Goal: Transaction & Acquisition: Purchase product/service

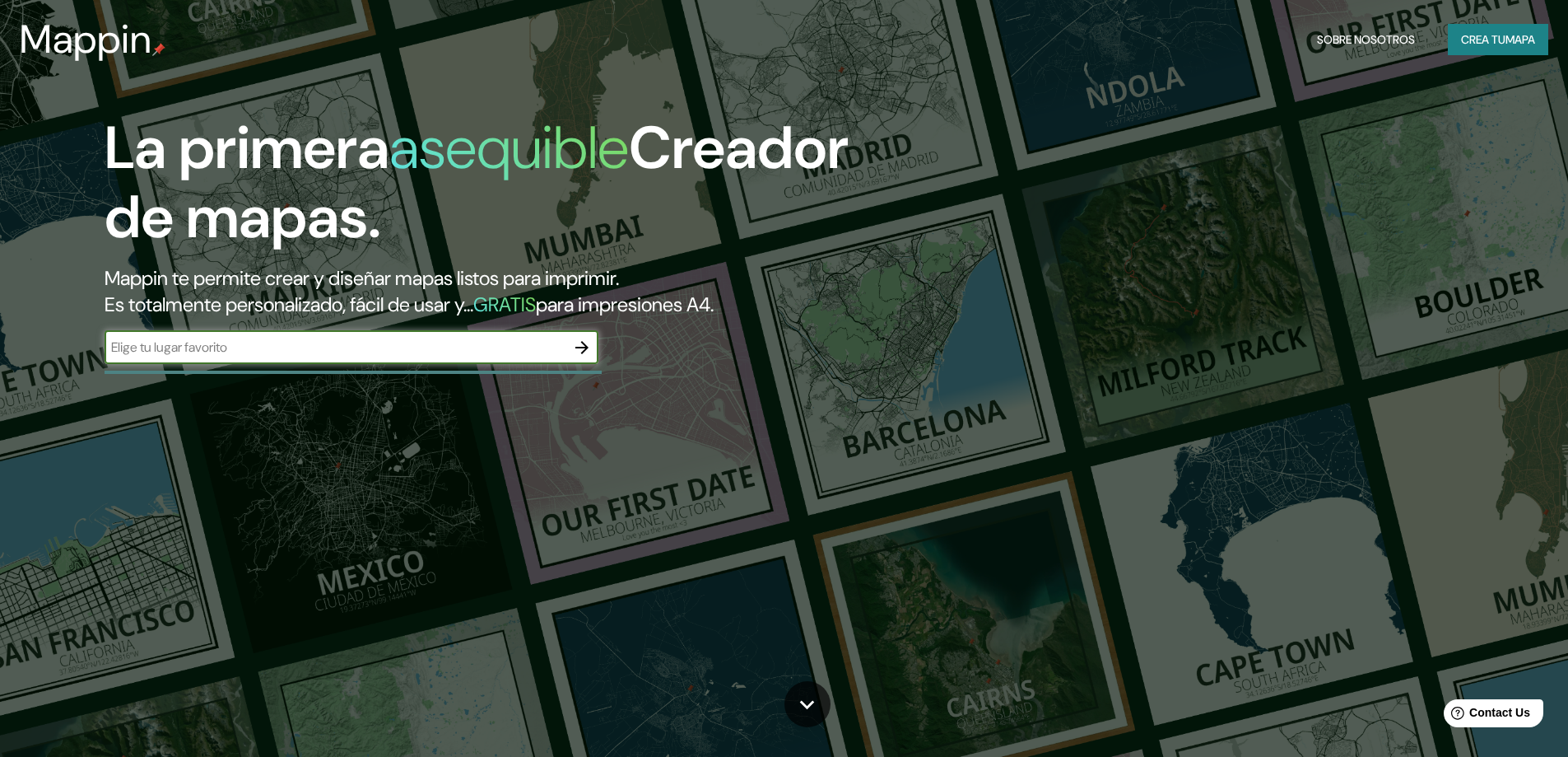
click at [487, 362] on div "​" at bounding box center [351, 347] width 494 height 33
type input "l"
type input "puente piedra lima"
click at [583, 344] on icon "button" at bounding box center [582, 347] width 20 height 20
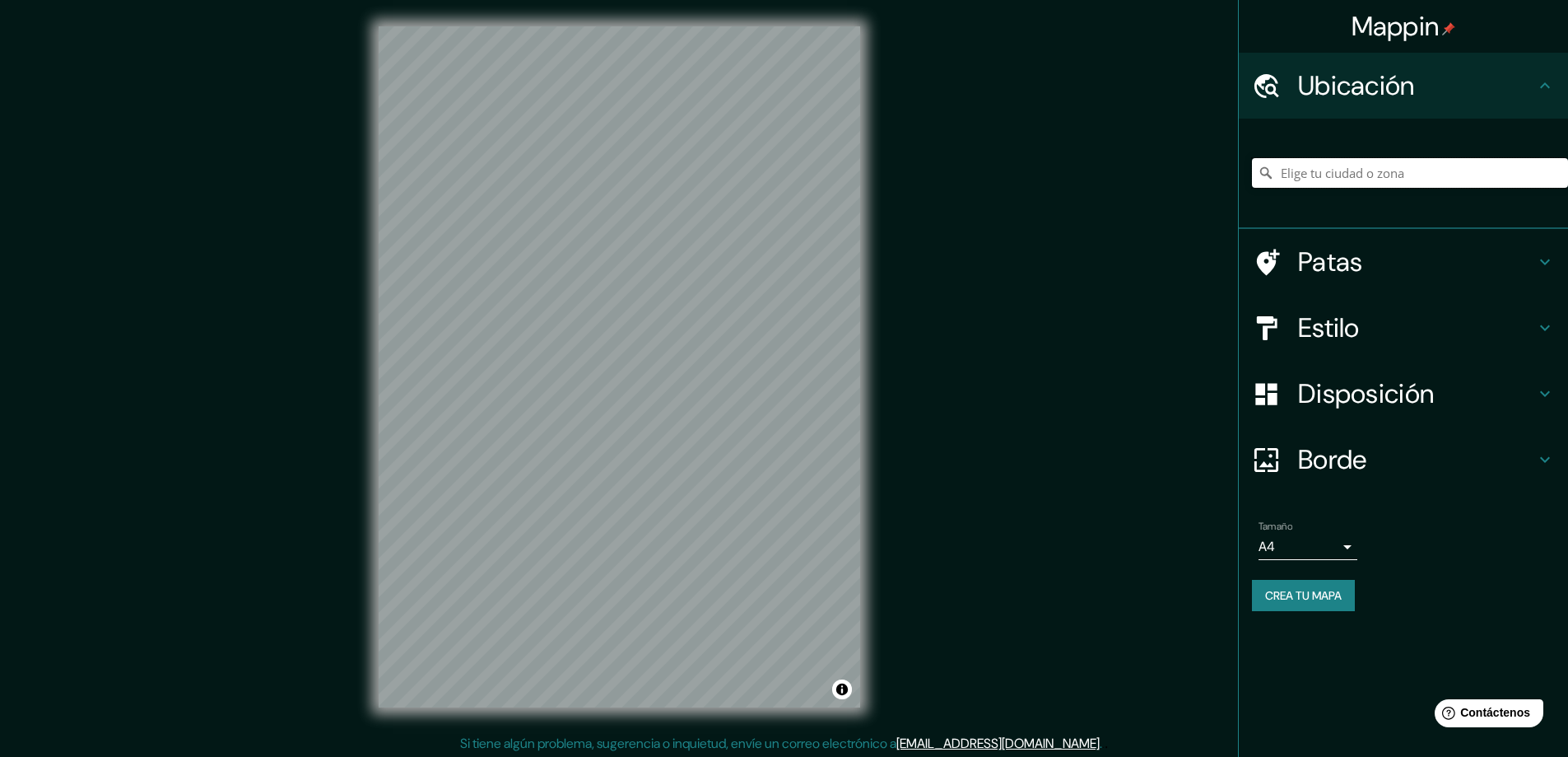
click at [1405, 168] on input "Elige tu ciudad o zona" at bounding box center [1410, 173] width 316 height 30
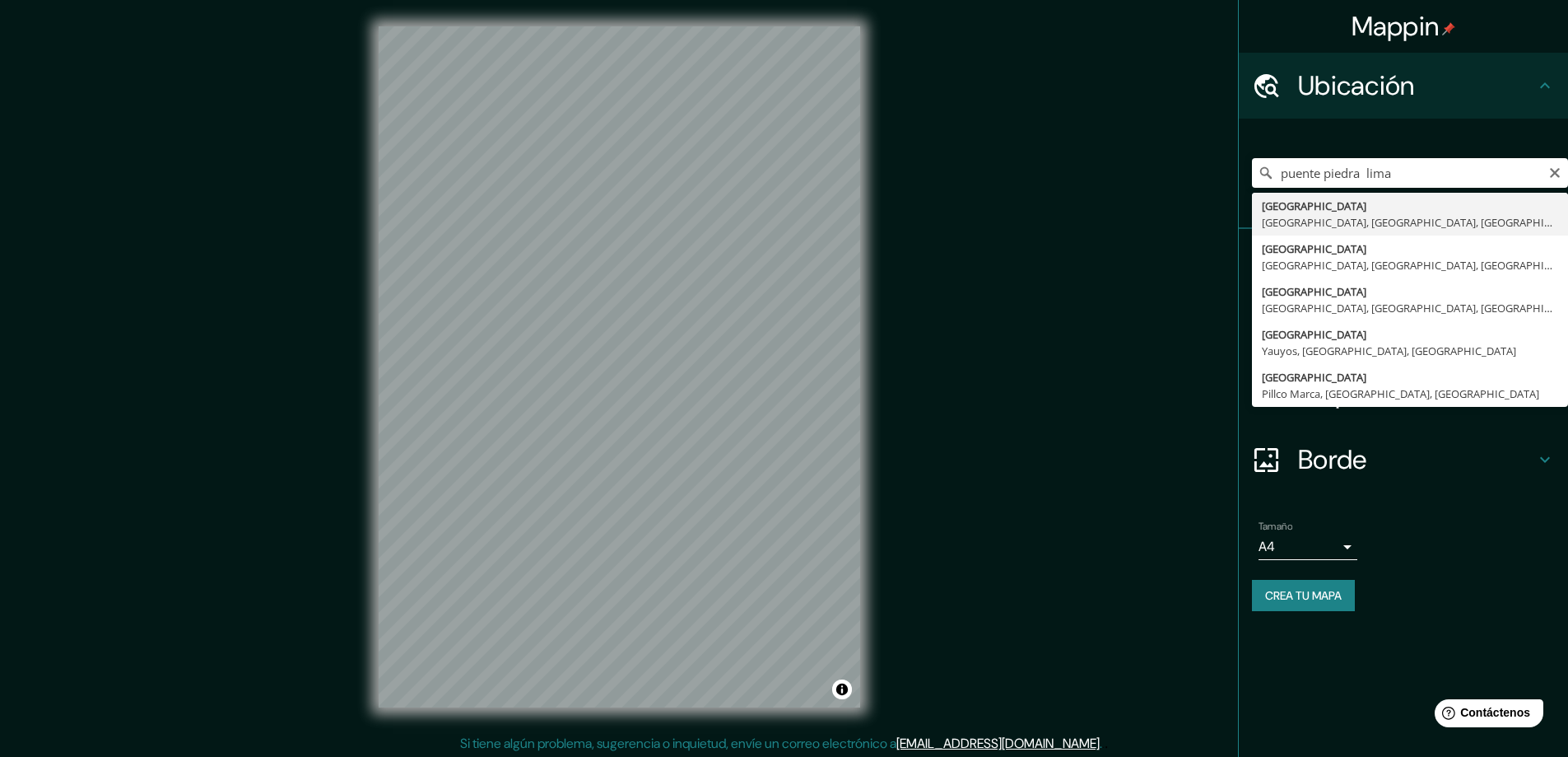
type input "[GEOGRAPHIC_DATA], [GEOGRAPHIC_DATA], [GEOGRAPHIC_DATA], [GEOGRAPHIC_DATA]"
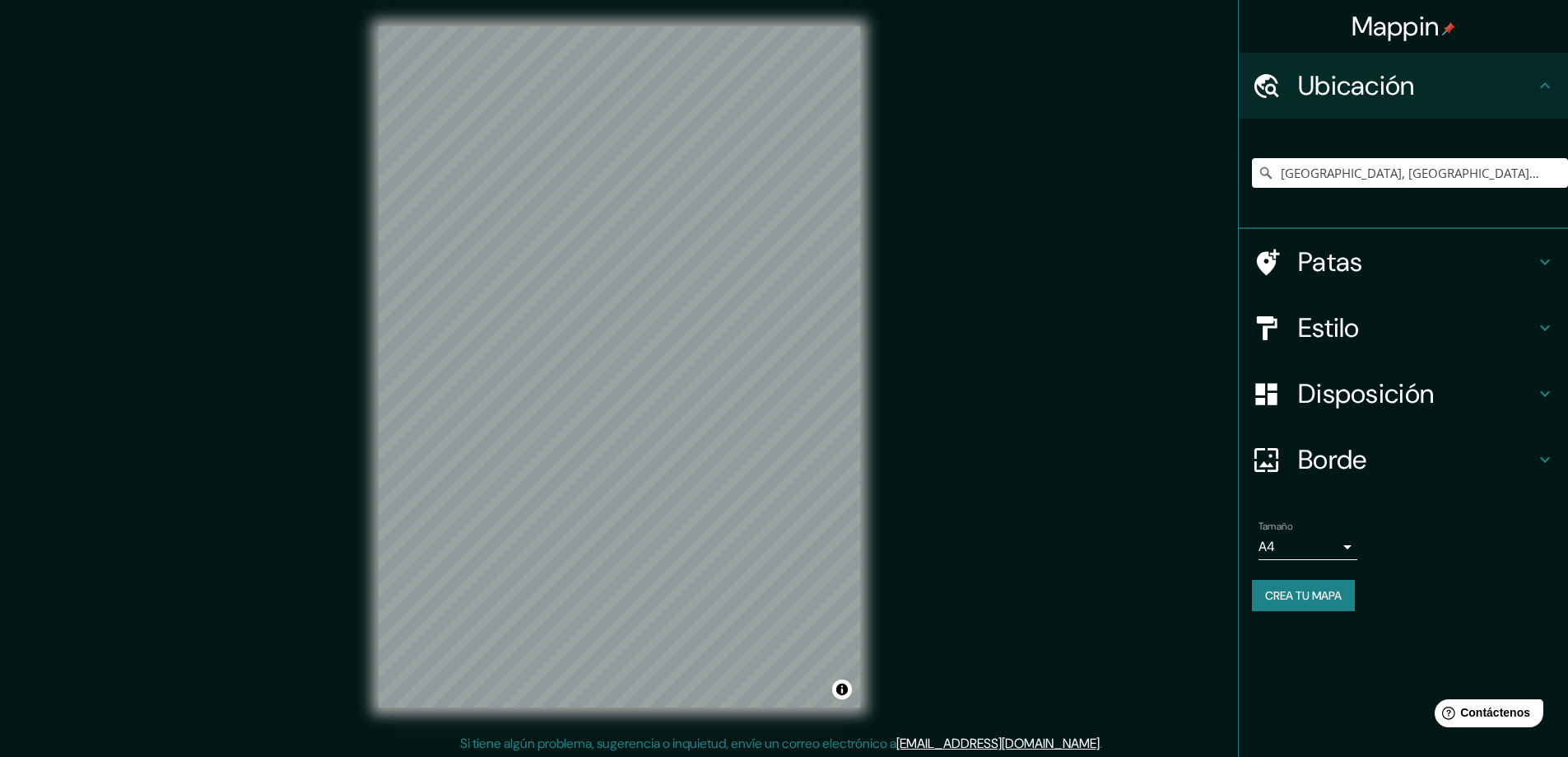
click at [1404, 460] on h4 "Borde" at bounding box center [1417, 460] width 237 height 33
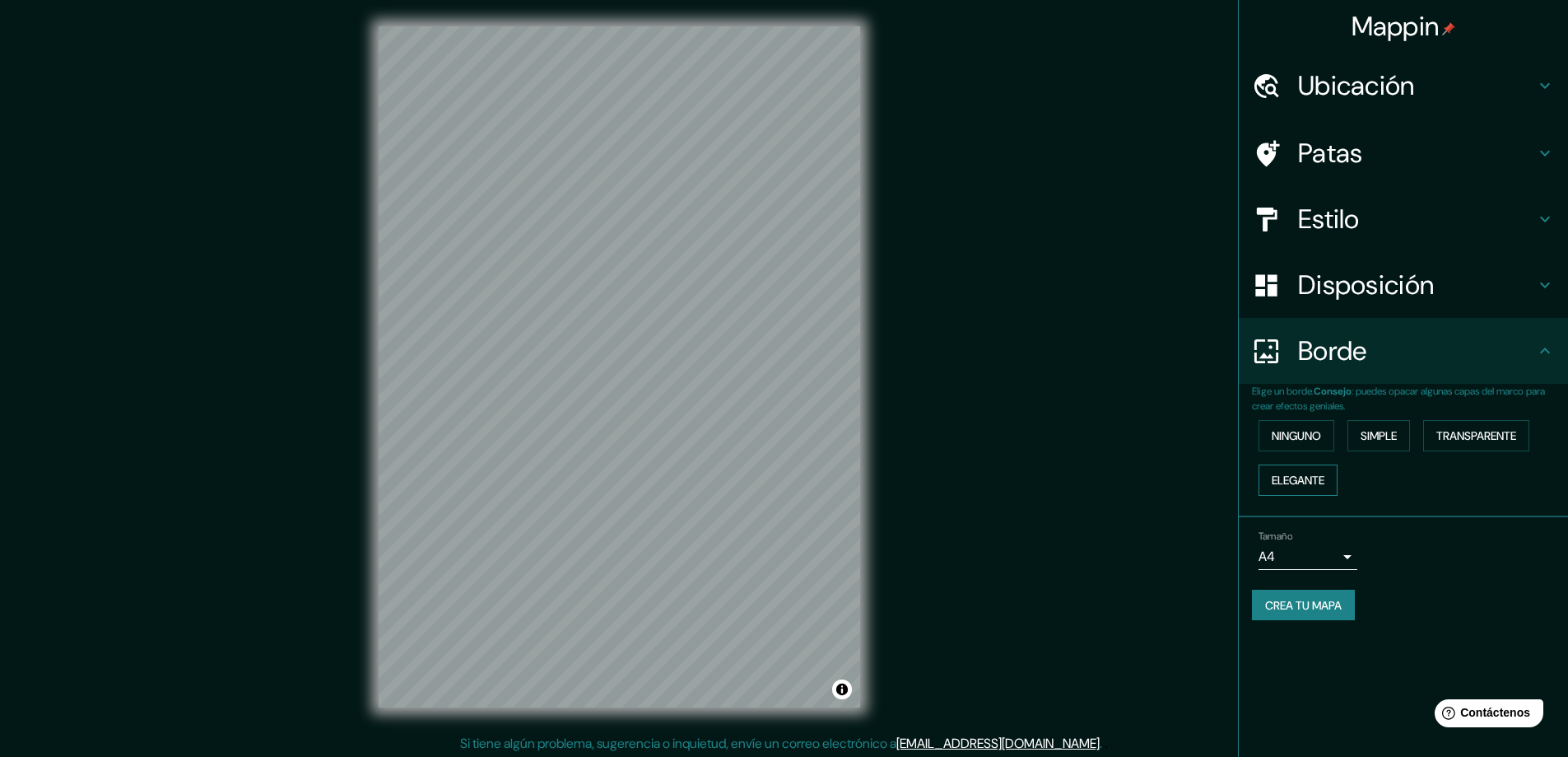
click at [1295, 477] on font "Elegante" at bounding box center [1298, 480] width 53 height 15
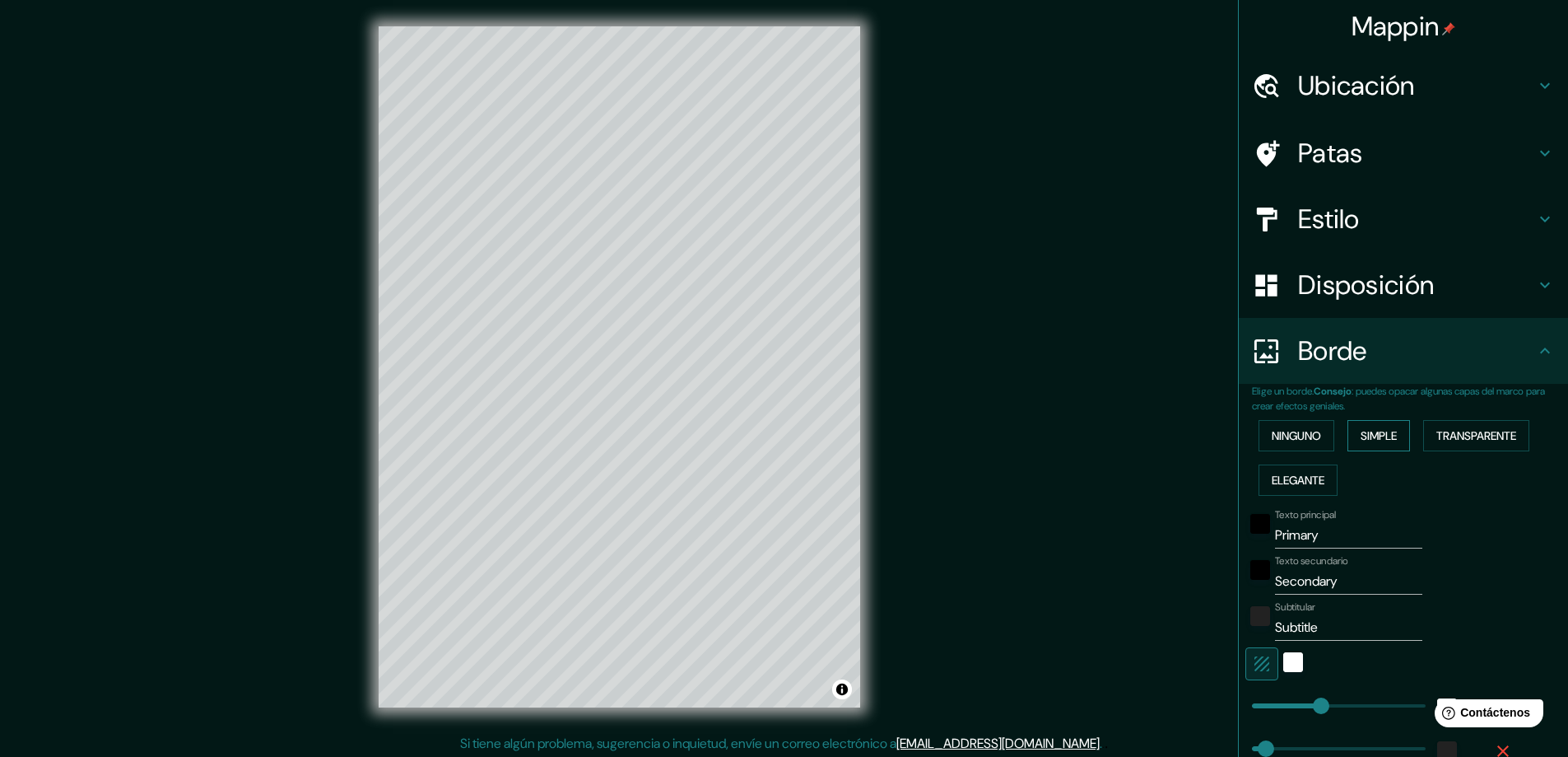
click at [1362, 449] on button "Simple" at bounding box center [1379, 436] width 63 height 31
click at [1315, 436] on button "Ninguno" at bounding box center [1297, 436] width 76 height 31
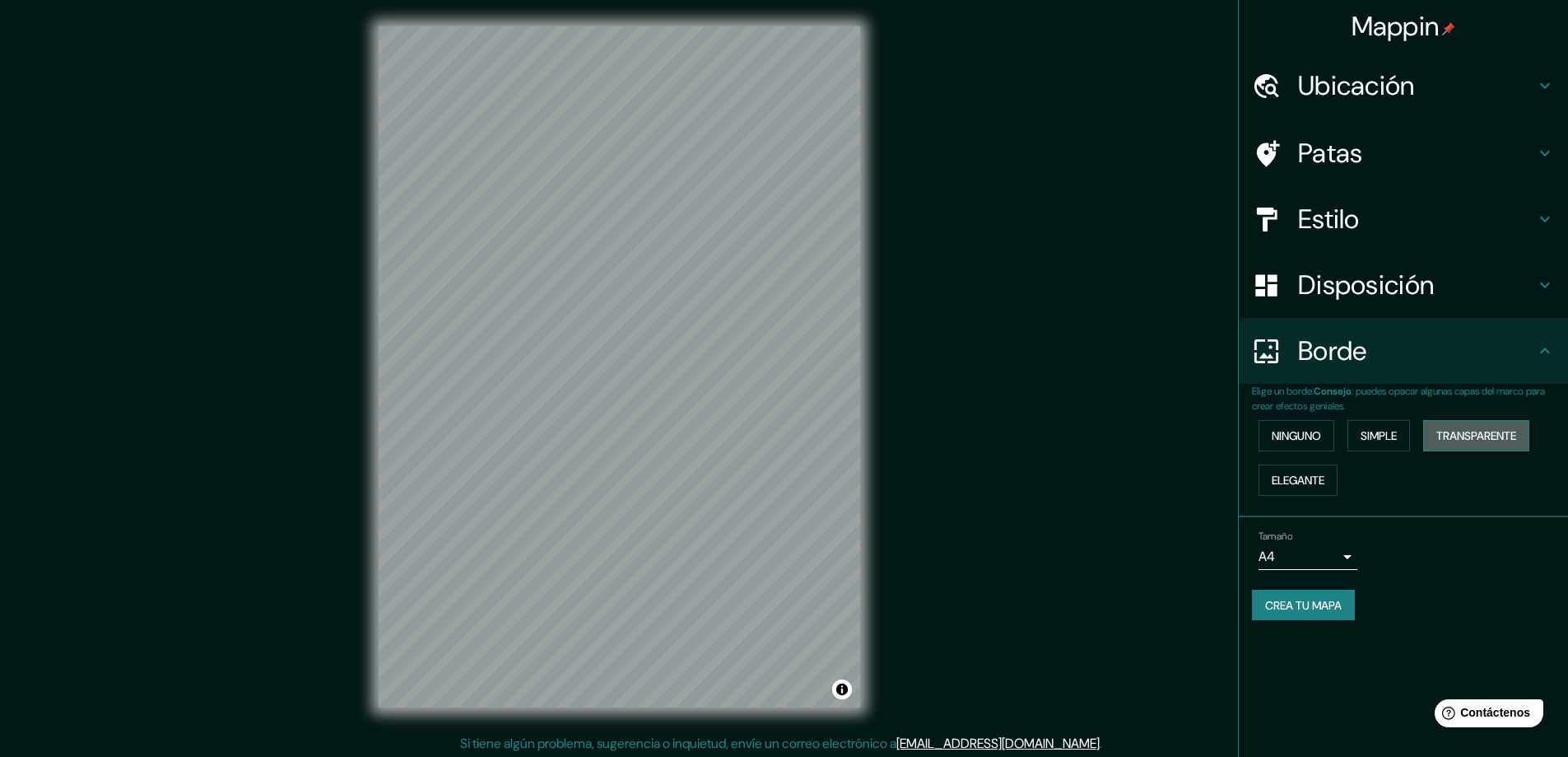
click at [1458, 447] on button "Transparente" at bounding box center [1476, 436] width 106 height 31
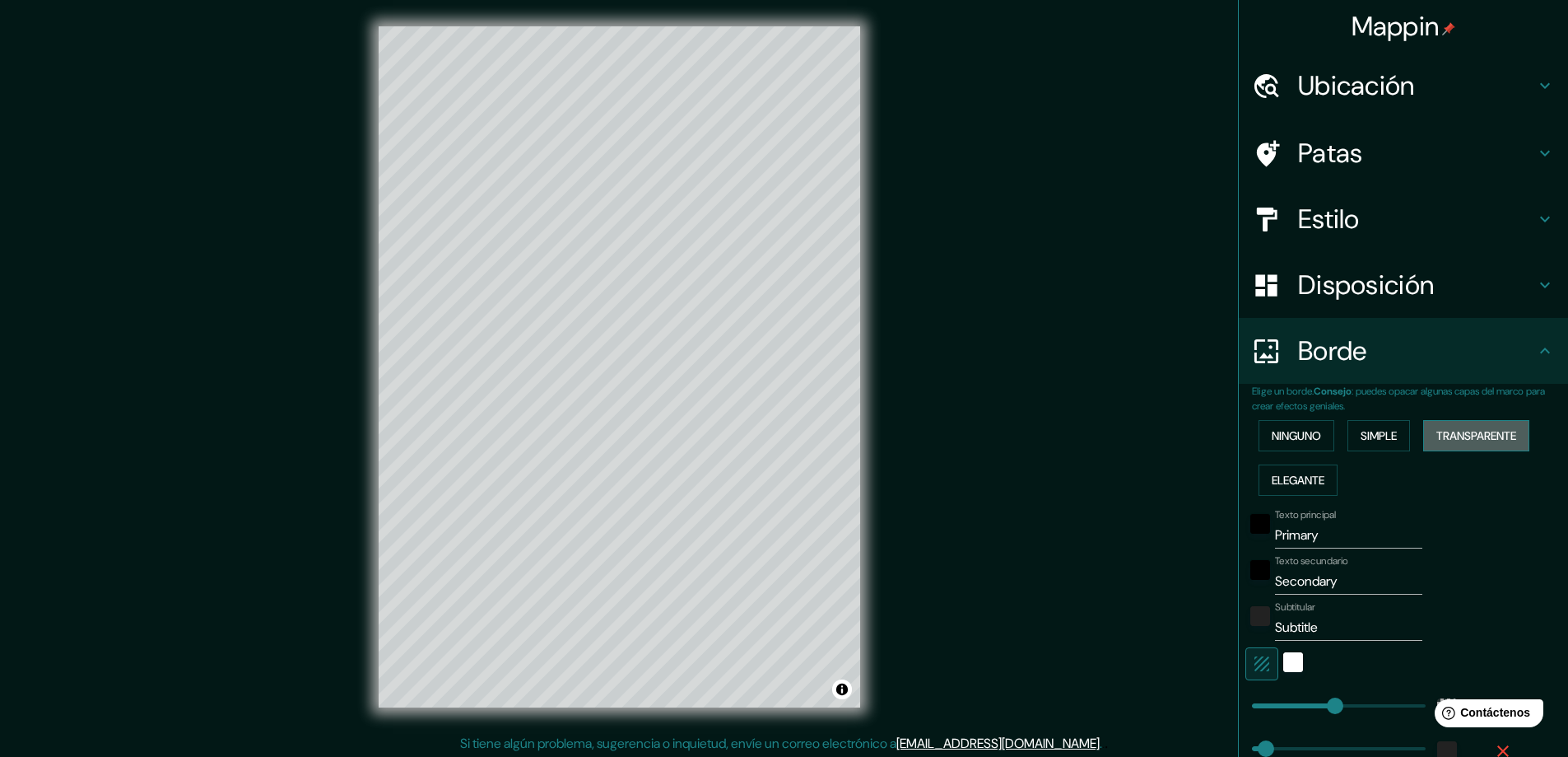
click at [1456, 447] on button "Transparente" at bounding box center [1476, 436] width 106 height 31
type input "281"
type input "47"
click at [1295, 444] on font "Ninguno" at bounding box center [1297, 436] width 50 height 22
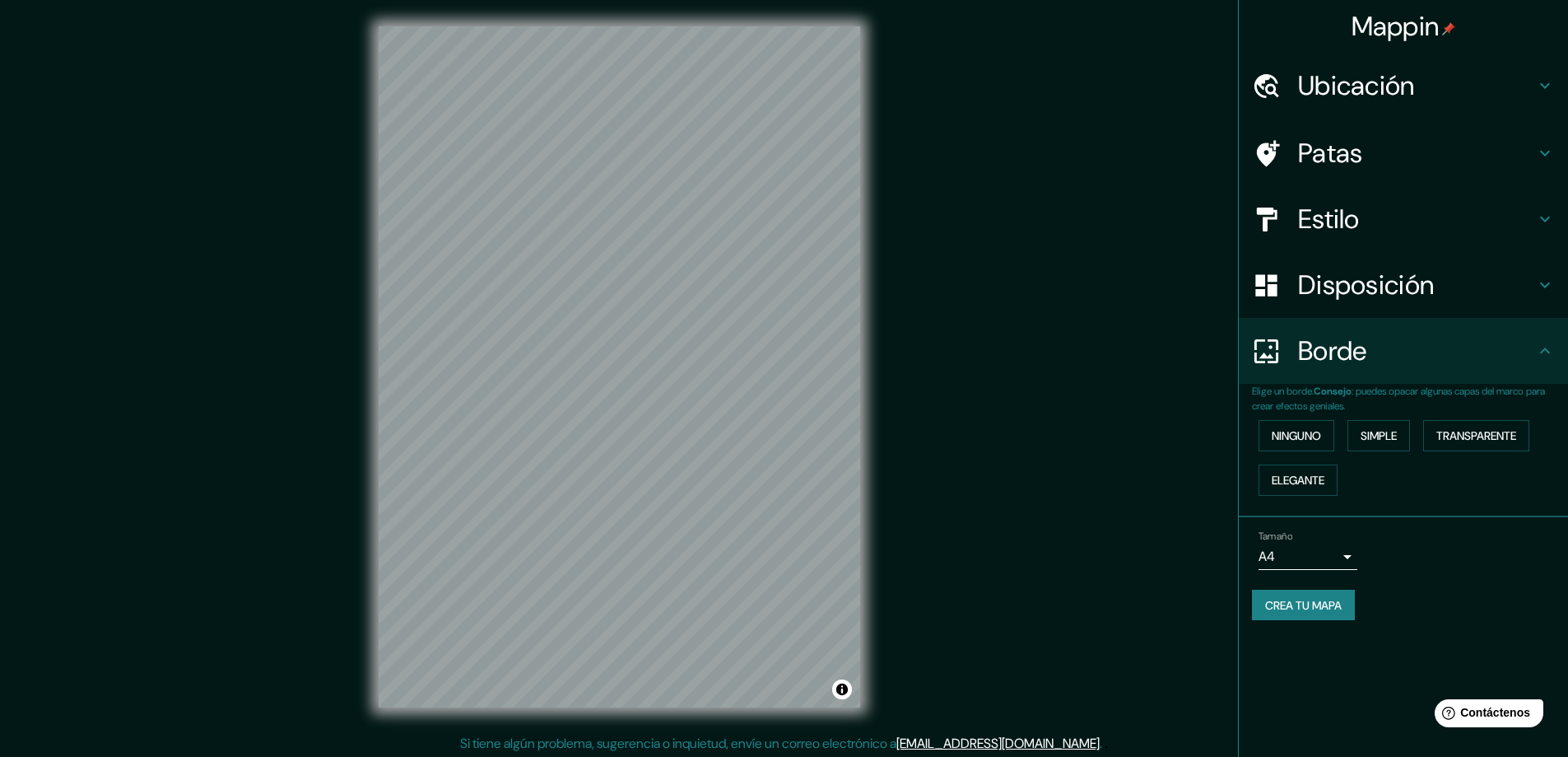
click at [1344, 290] on font "Disposición" at bounding box center [1366, 285] width 136 height 35
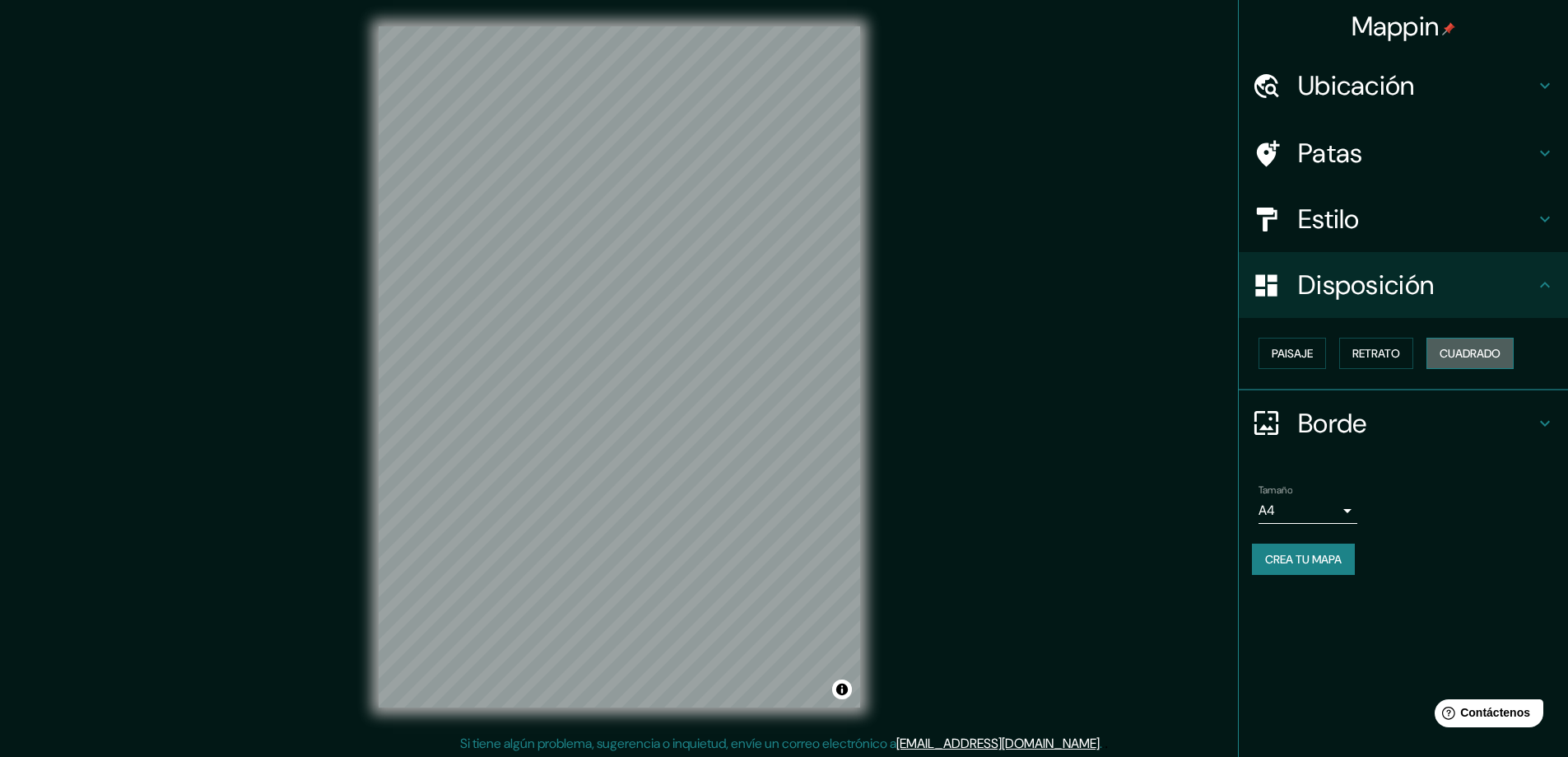
click at [1449, 350] on font "Cuadrado" at bounding box center [1470, 353] width 61 height 15
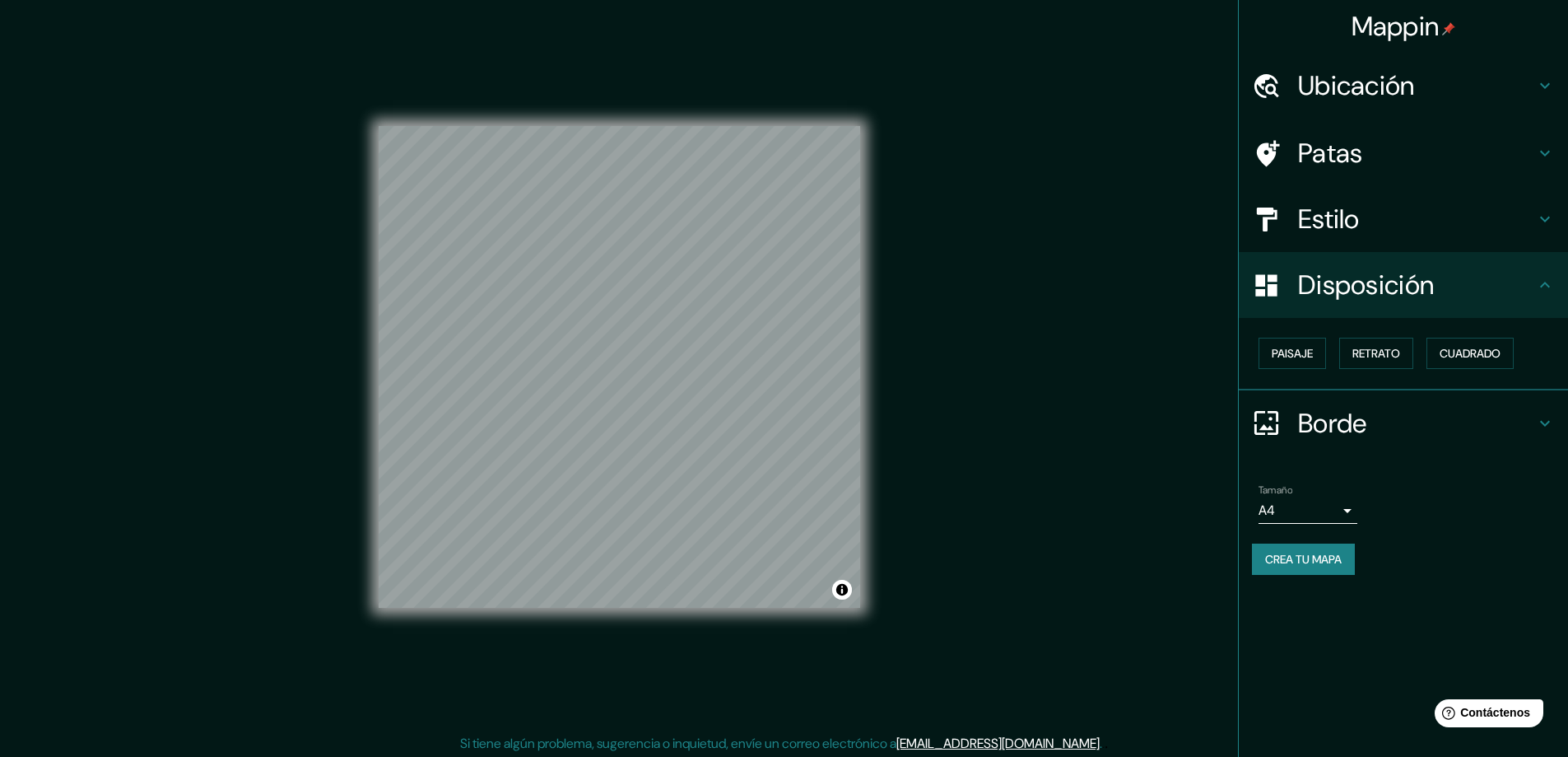
click at [1364, 222] on h4 "Estilo" at bounding box center [1417, 219] width 237 height 33
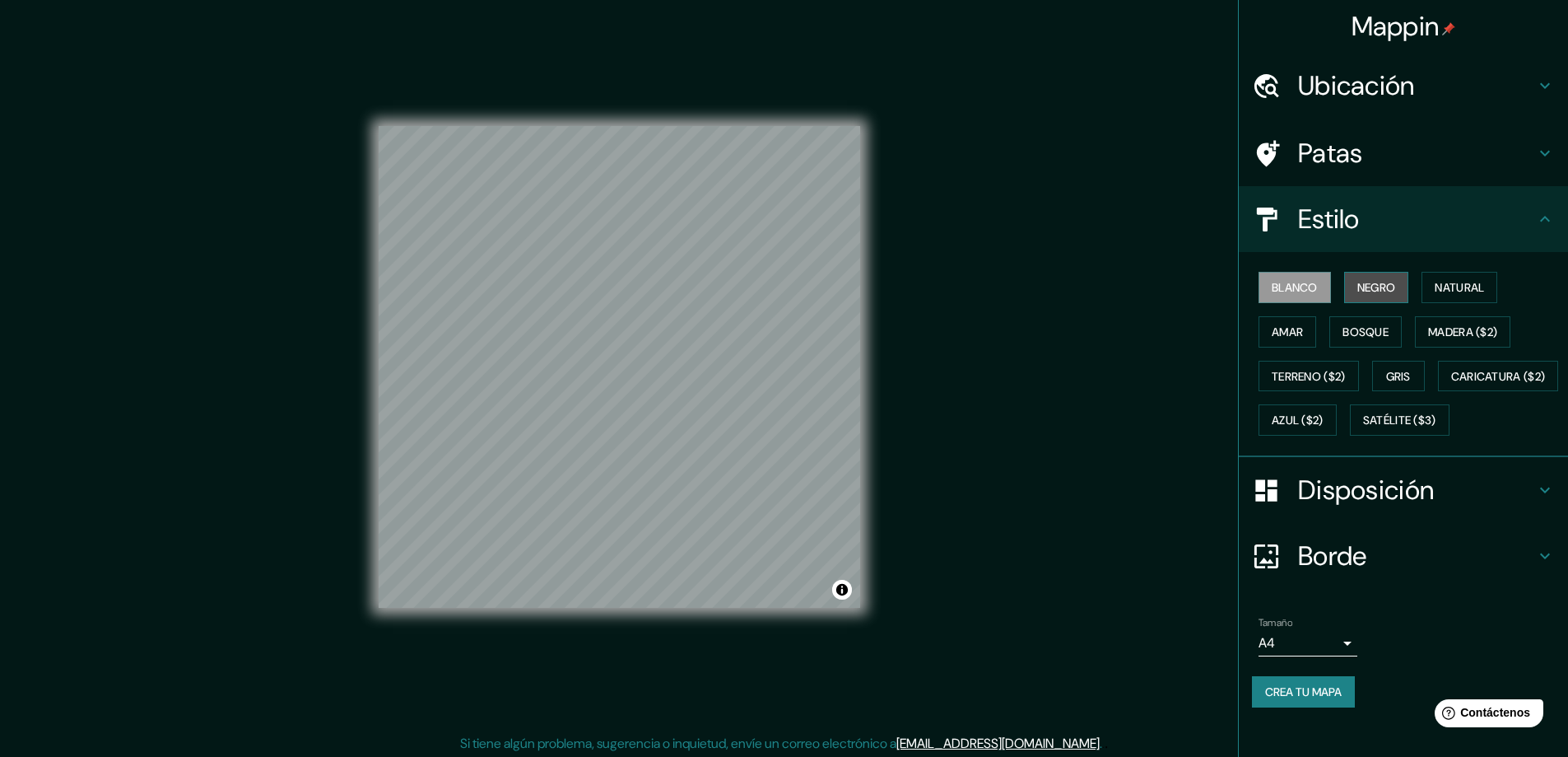
click at [1372, 286] on font "Negro" at bounding box center [1377, 287] width 39 height 15
click at [1424, 179] on div "Patas" at bounding box center [1403, 153] width 329 height 66
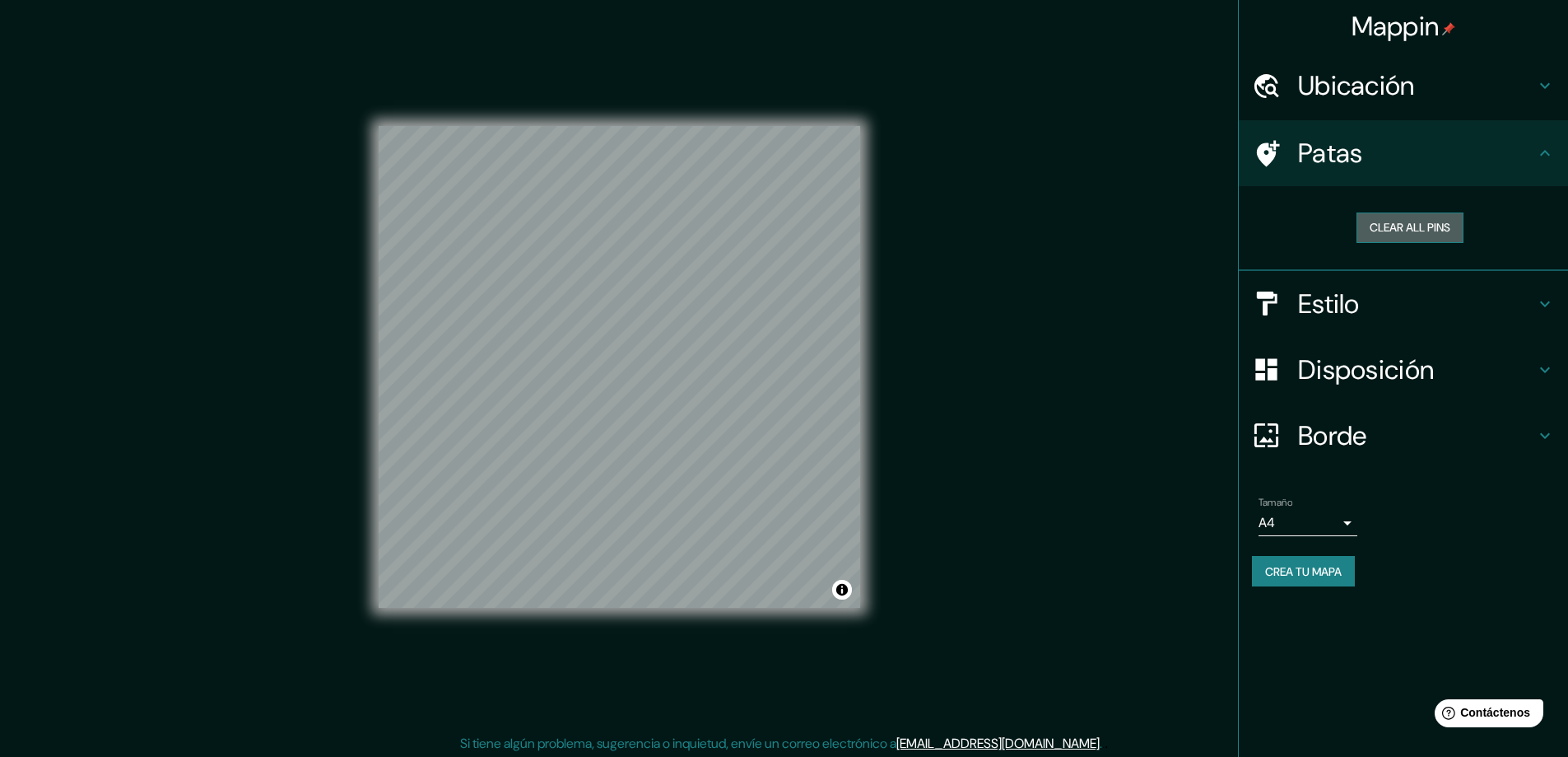
click at [1414, 218] on button "Clear all pins" at bounding box center [1410, 228] width 107 height 31
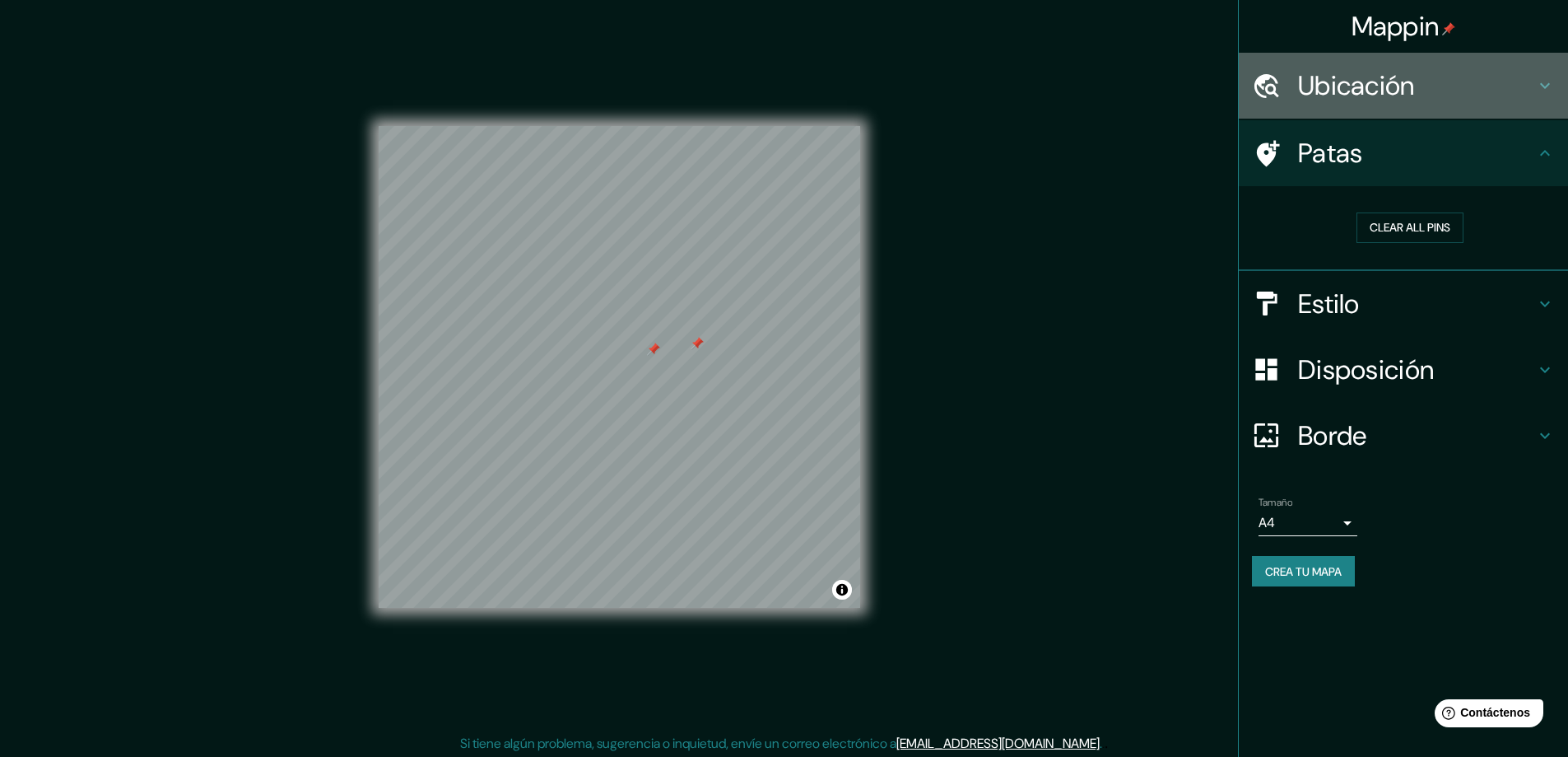
click at [1314, 101] on font "Ubicación" at bounding box center [1356, 86] width 117 height 35
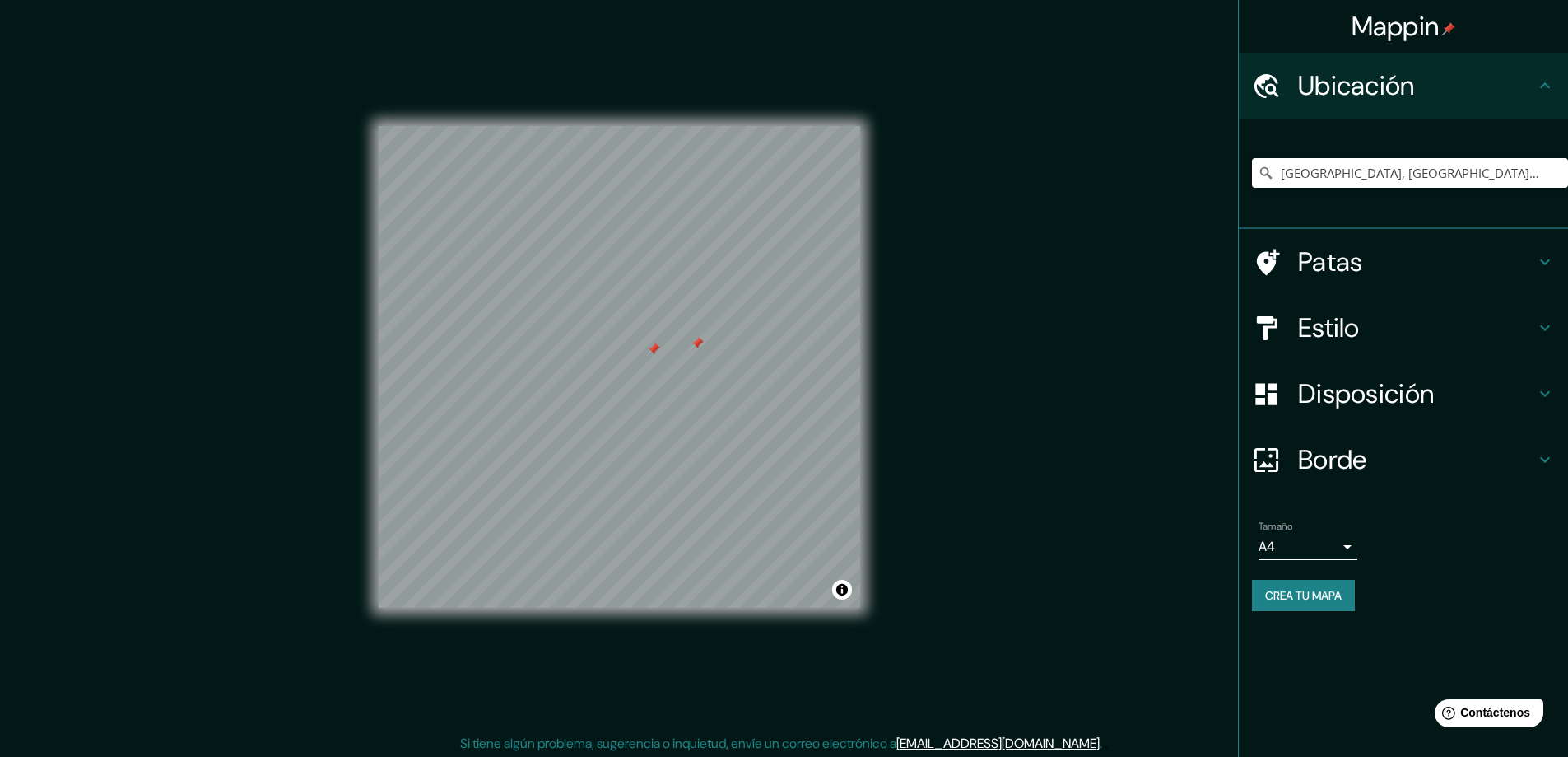
click at [1392, 263] on h4 "Patas" at bounding box center [1417, 262] width 237 height 33
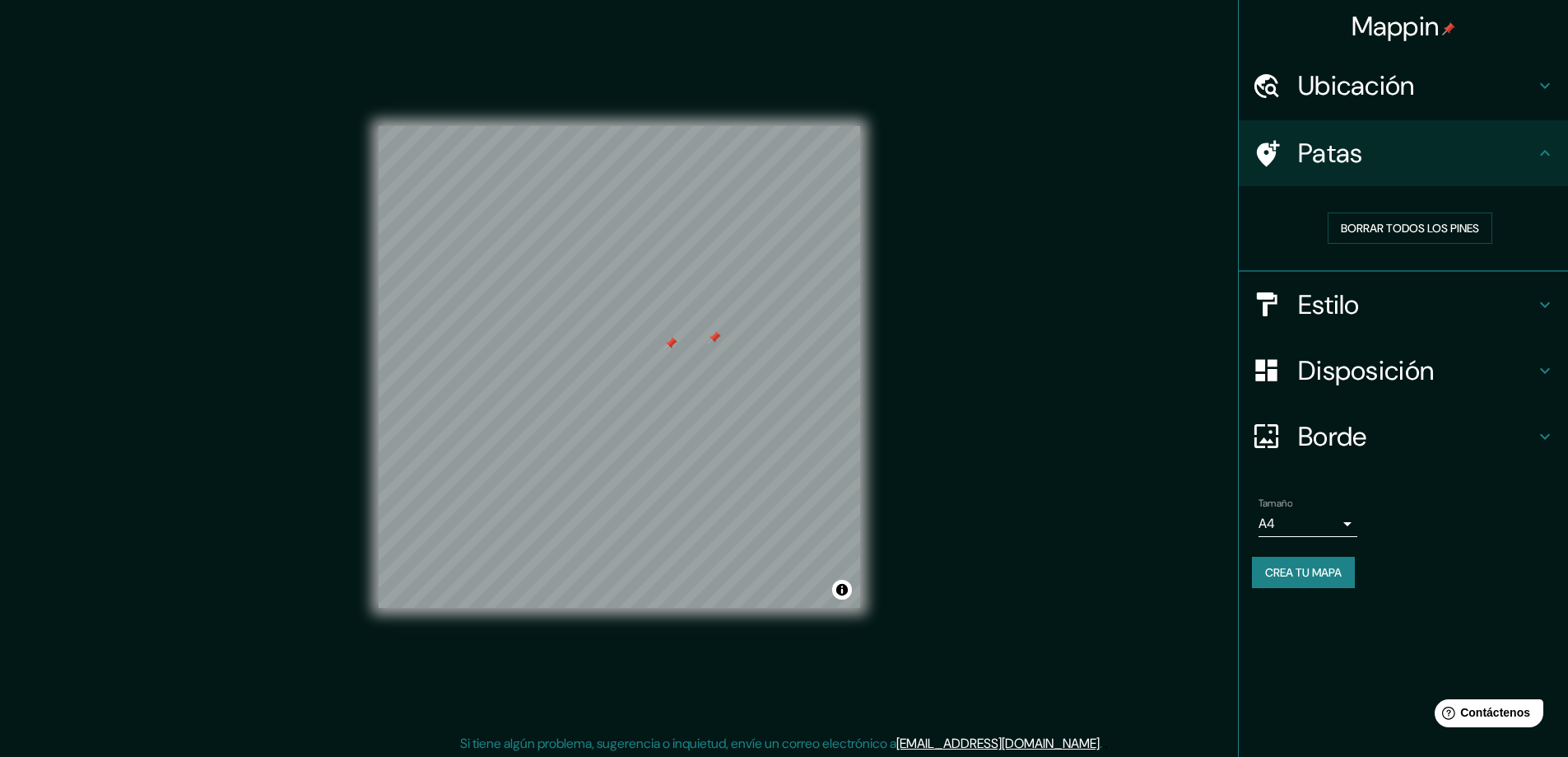
click at [672, 349] on div at bounding box center [671, 343] width 13 height 13
click at [709, 343] on div at bounding box center [715, 338] width 13 height 13
click at [719, 336] on div at bounding box center [724, 337] width 13 height 13
click at [720, 331] on div at bounding box center [719, 333] width 13 height 13
click at [758, 336] on div at bounding box center [753, 338] width 13 height 13
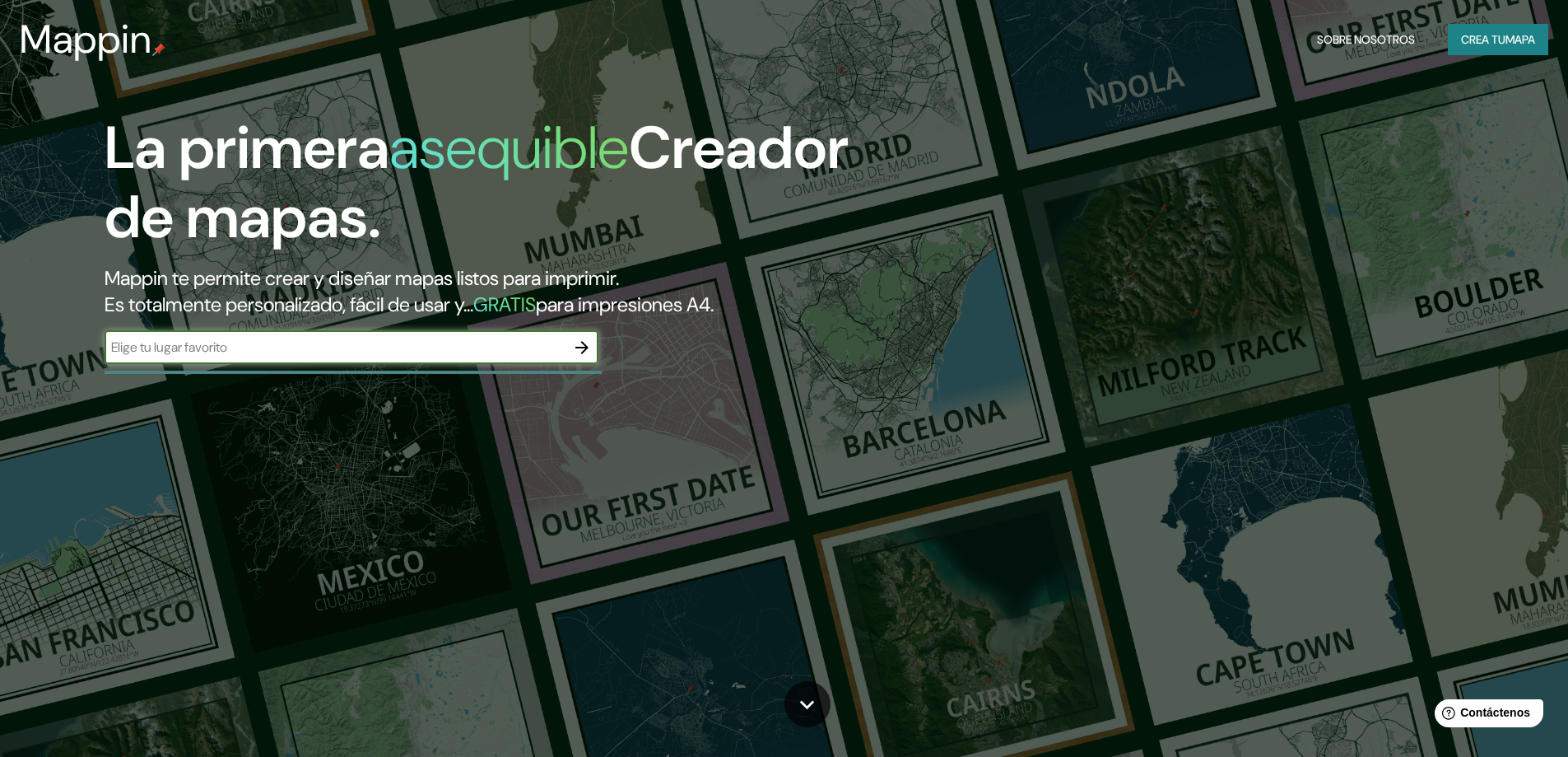
click at [570, 345] on button "button" at bounding box center [582, 347] width 33 height 33
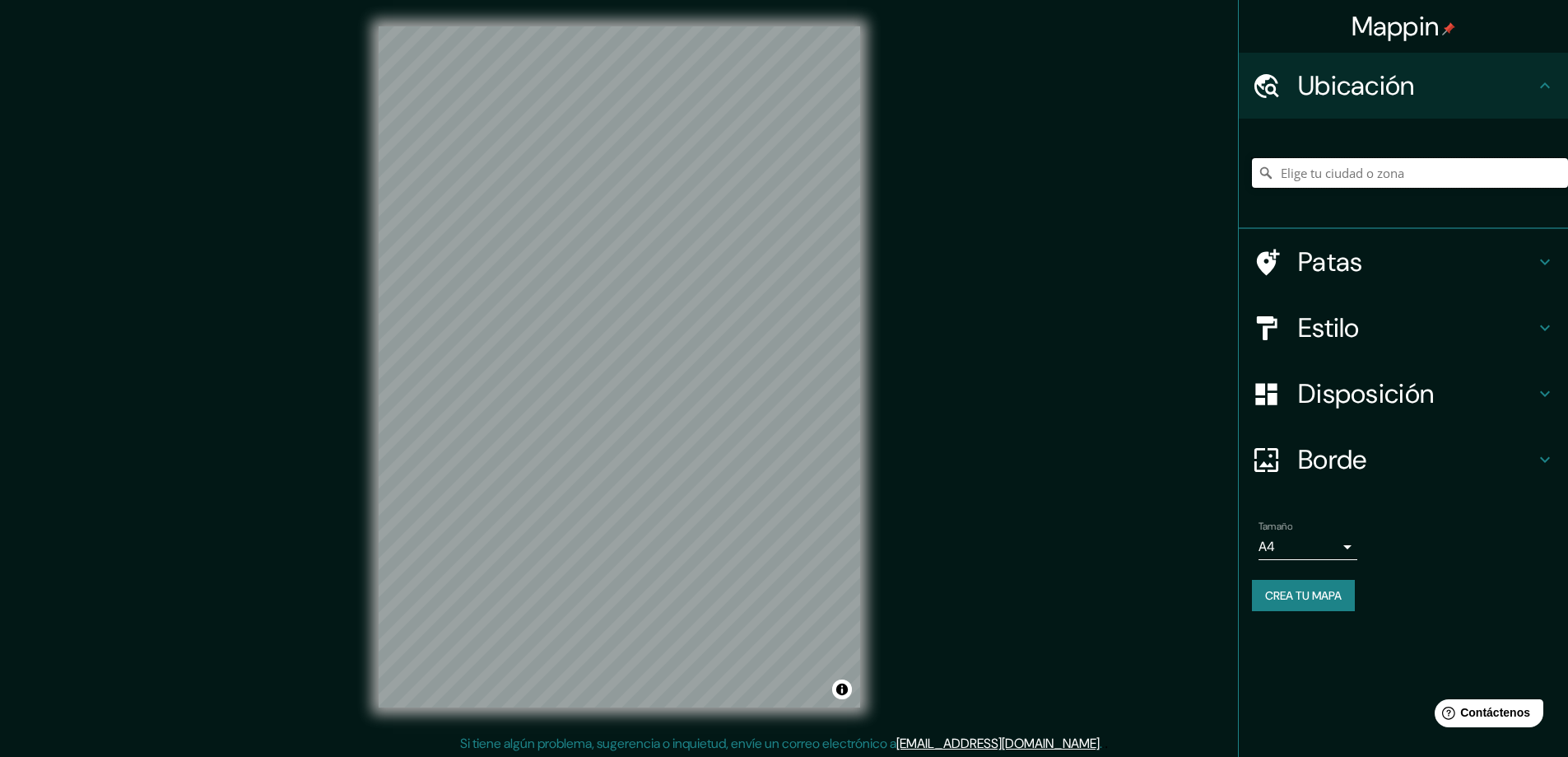
click at [1321, 170] on input "Elige tu ciudad o zona" at bounding box center [1410, 173] width 316 height 30
click at [1471, 455] on h4 "Borde" at bounding box center [1417, 460] width 237 height 33
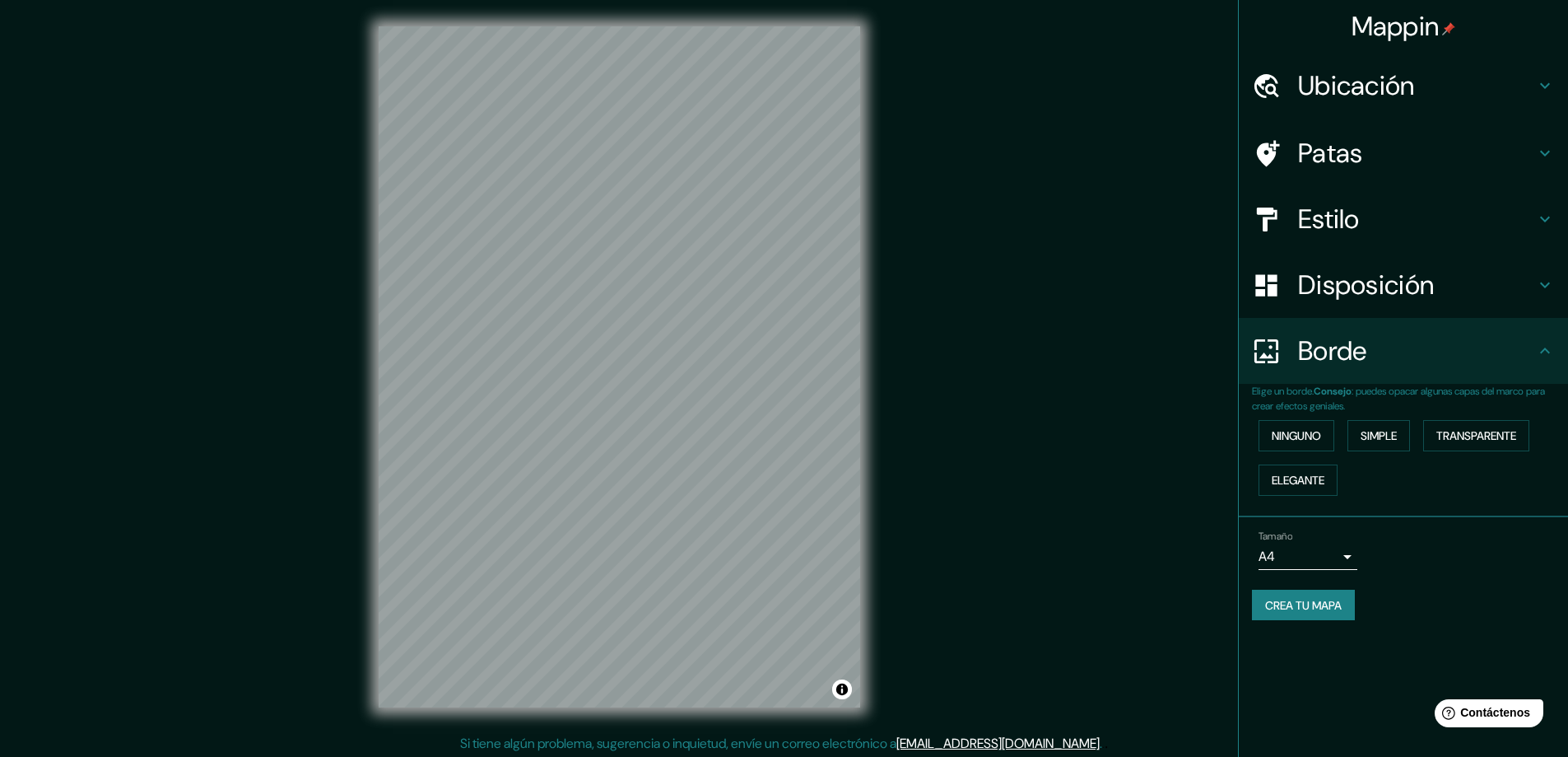
click at [1383, 297] on font "Disposición" at bounding box center [1366, 285] width 136 height 35
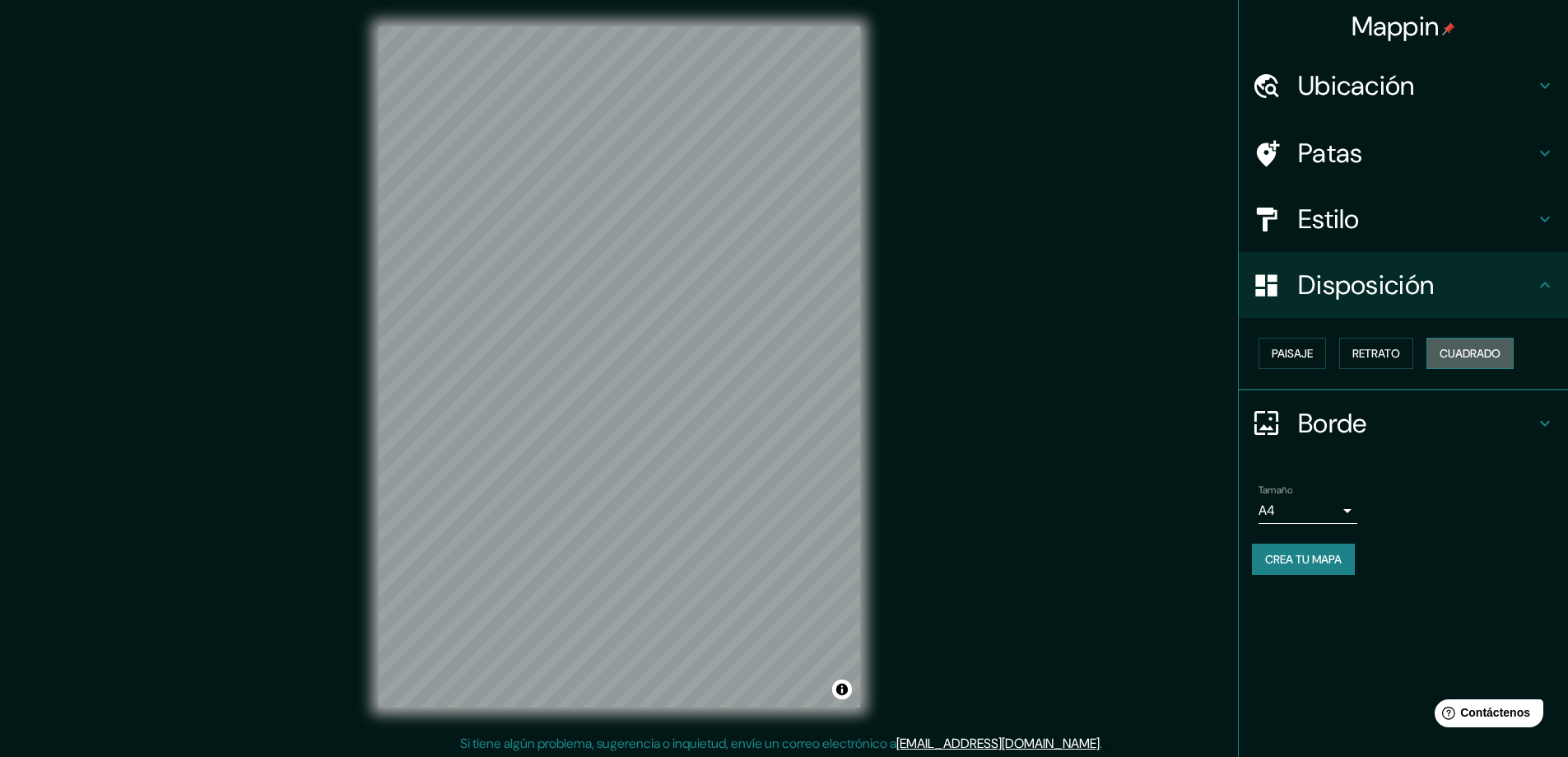
click at [1494, 361] on font "Cuadrado" at bounding box center [1470, 353] width 61 height 15
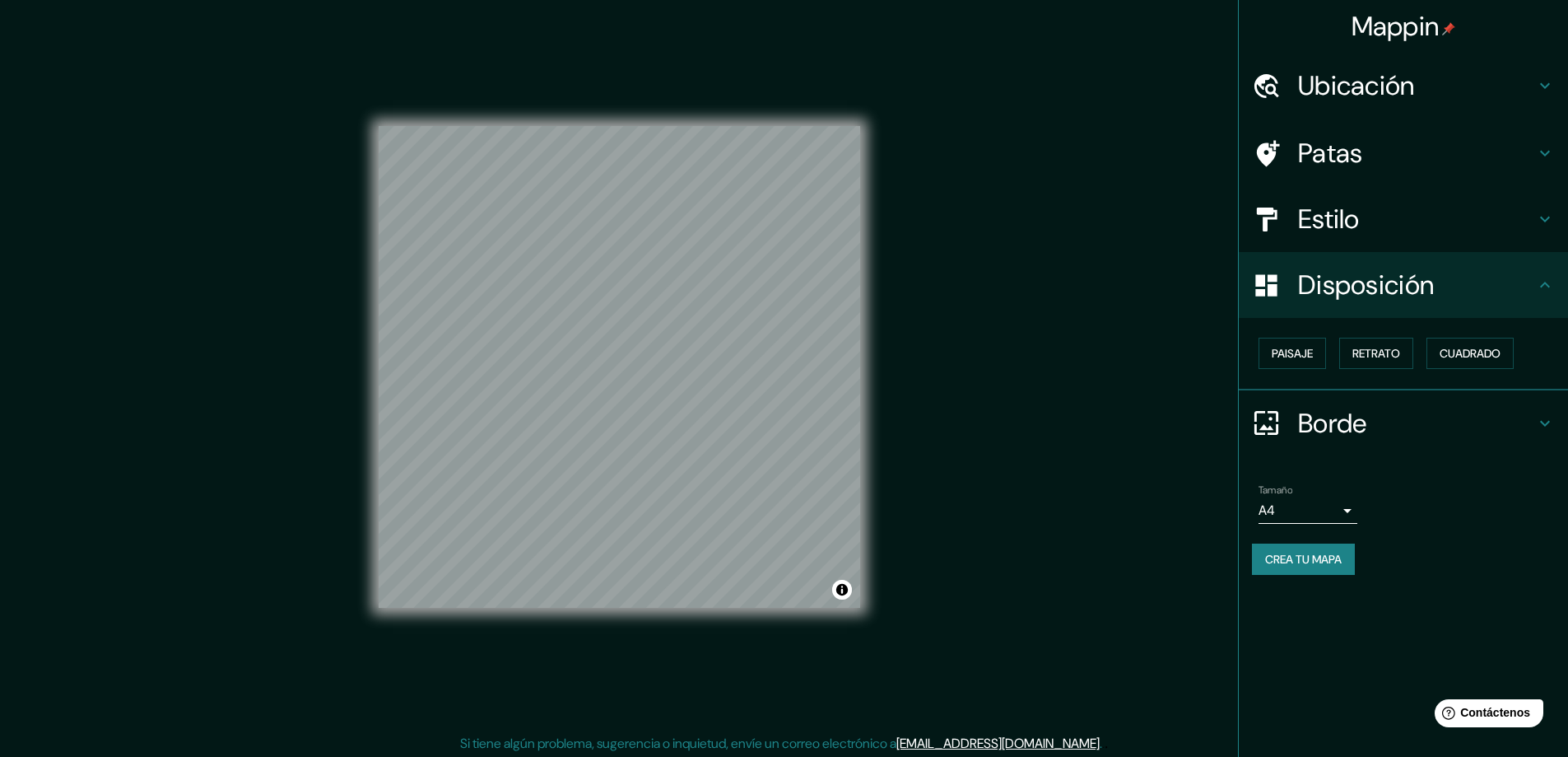
click at [1356, 228] on font "Estilo" at bounding box center [1329, 219] width 62 height 35
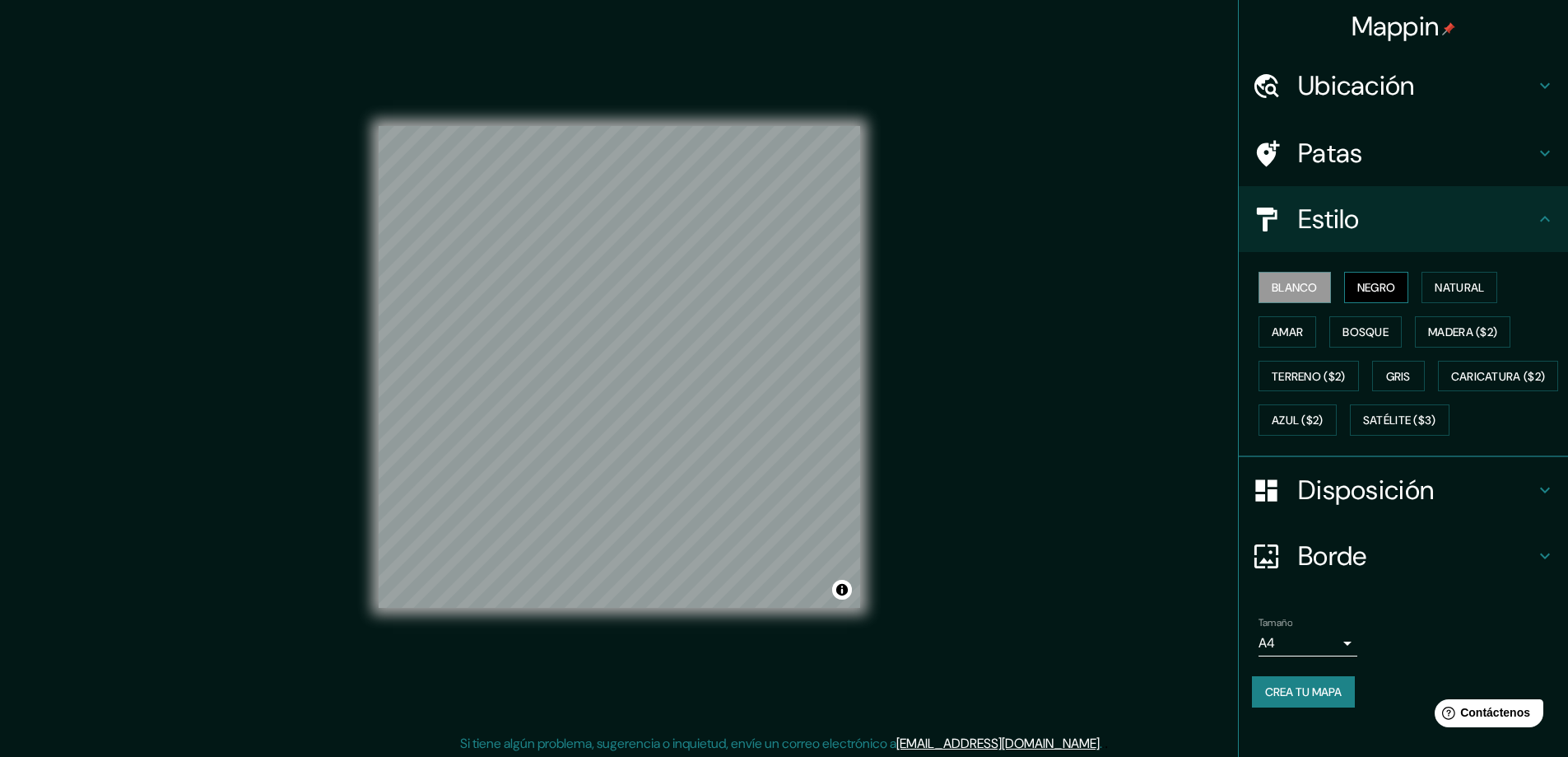
click at [1368, 290] on font "Negro" at bounding box center [1377, 287] width 39 height 15
click at [1274, 284] on font "Blanco" at bounding box center [1295, 287] width 46 height 15
click at [1365, 294] on font "Negro" at bounding box center [1377, 287] width 39 height 15
click at [1299, 336] on button "Amar" at bounding box center [1288, 332] width 58 height 31
click at [1346, 335] on font "Bosque" at bounding box center [1366, 332] width 46 height 15
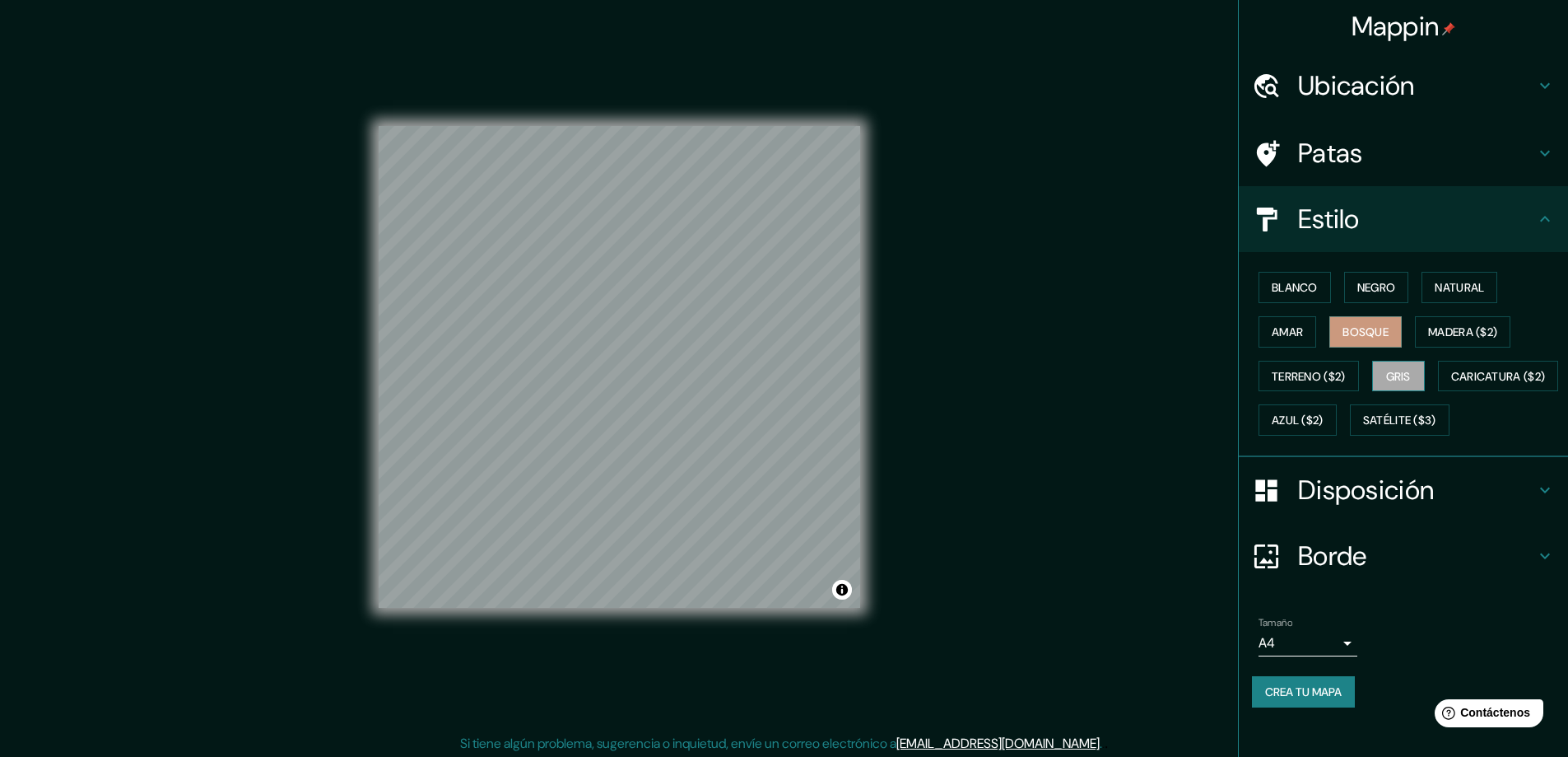
click at [1408, 370] on button "Gris" at bounding box center [1398, 376] width 53 height 31
click at [1435, 289] on font "Natural" at bounding box center [1460, 287] width 50 height 15
click at [1379, 293] on font "Negro" at bounding box center [1377, 287] width 39 height 15
click at [1352, 91] on font "Ubicación" at bounding box center [1356, 86] width 117 height 35
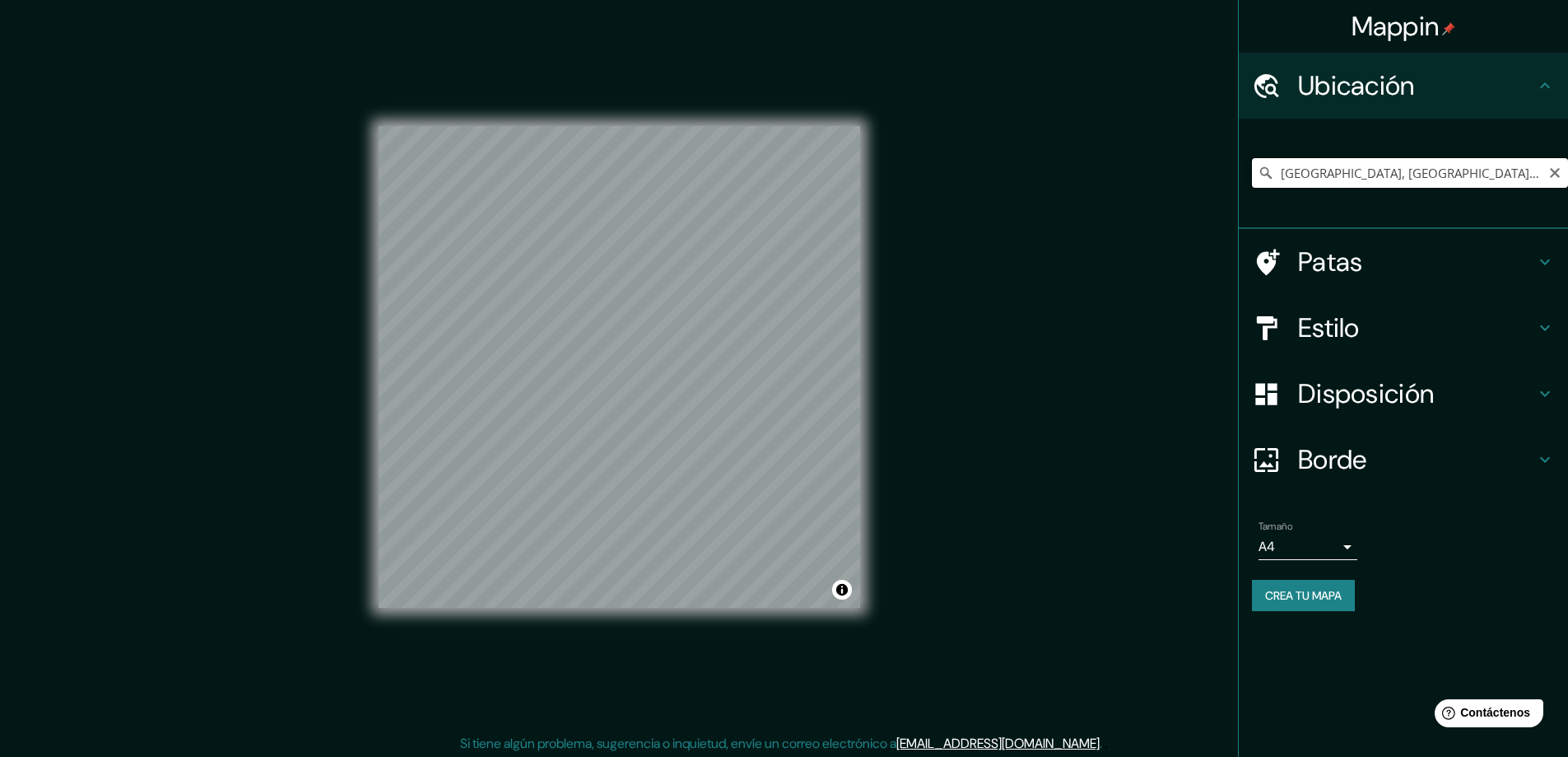
click at [1368, 164] on input "[GEOGRAPHIC_DATA], [GEOGRAPHIC_DATA], [GEOGRAPHIC_DATA], [GEOGRAPHIC_DATA]" at bounding box center [1410, 173] width 316 height 30
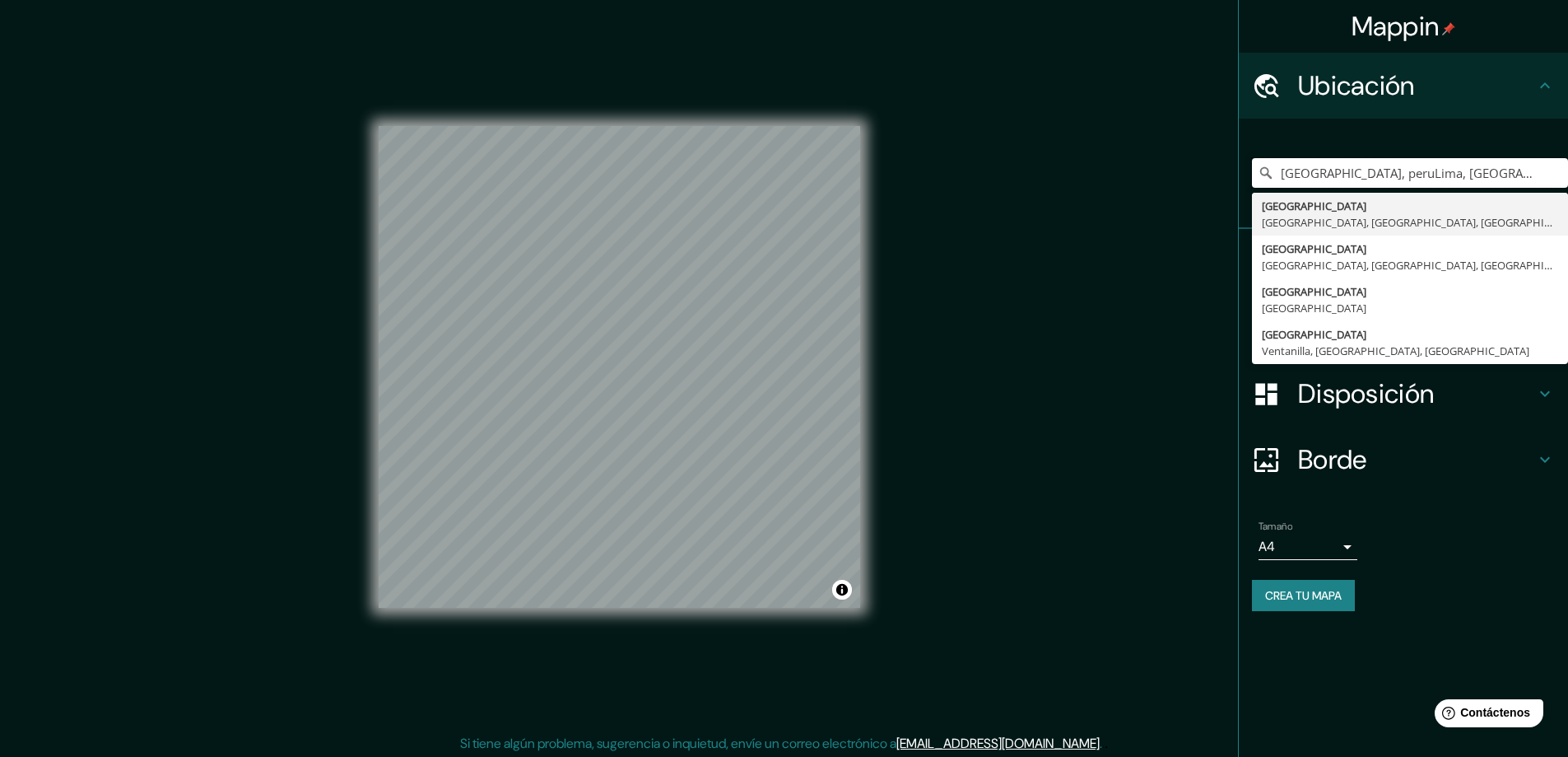
type input "[GEOGRAPHIC_DATA], peruLima, [GEOGRAPHIC_DATA], [GEOGRAPHIC_DATA]"
click at [1541, 192] on div "[GEOGRAPHIC_DATA], [GEOGRAPHIC_DATA], [GEOGRAPHIC_DATA], [GEOGRAPHIC_DATA] [GEO…" at bounding box center [1410, 173] width 316 height 83
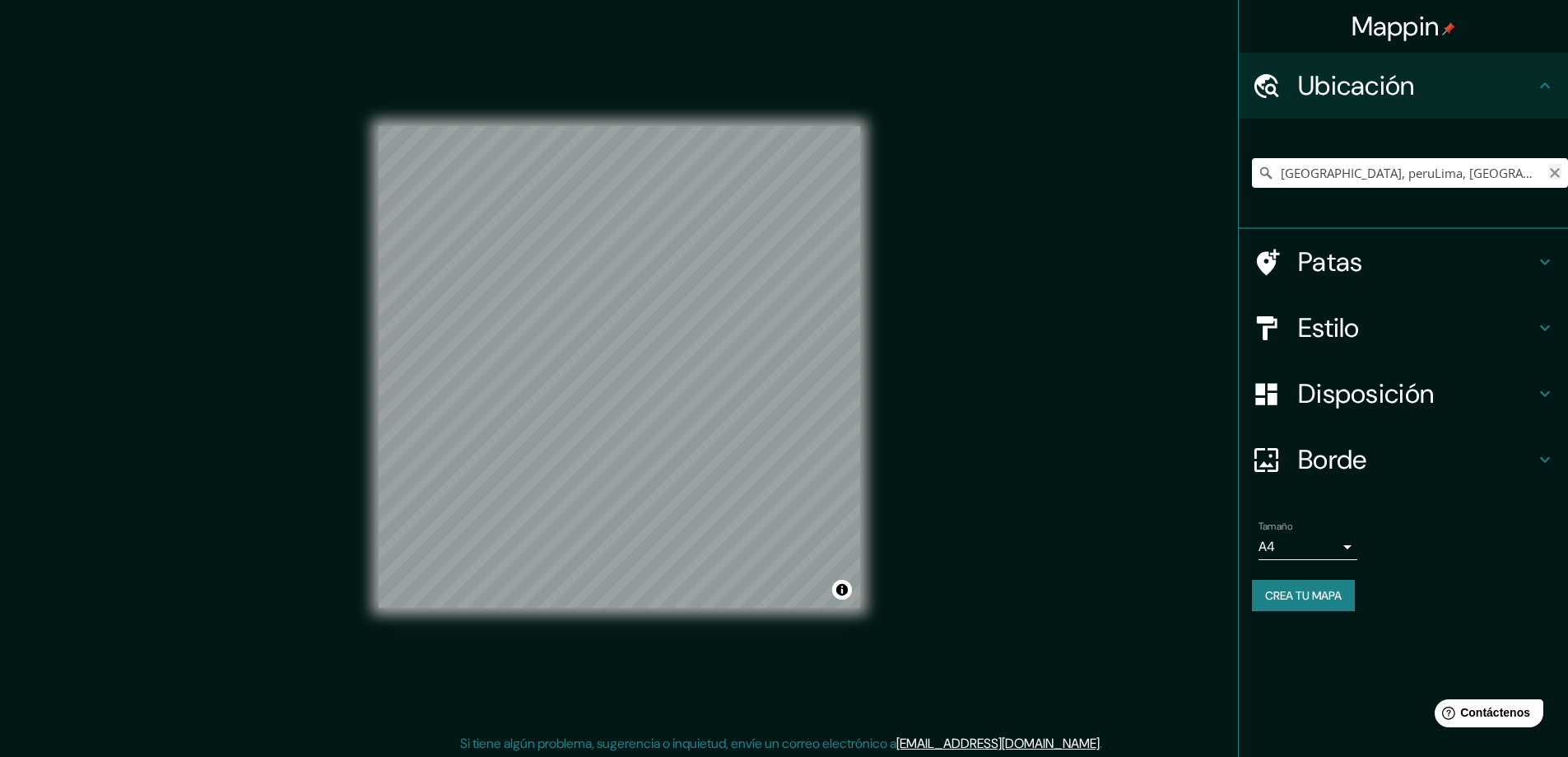
click at [1556, 175] on icon "Claro" at bounding box center [1555, 173] width 13 height 13
click at [1441, 183] on input "[GEOGRAPHIC_DATA]" at bounding box center [1410, 173] width 316 height 30
click at [1261, 175] on icon at bounding box center [1266, 173] width 17 height 17
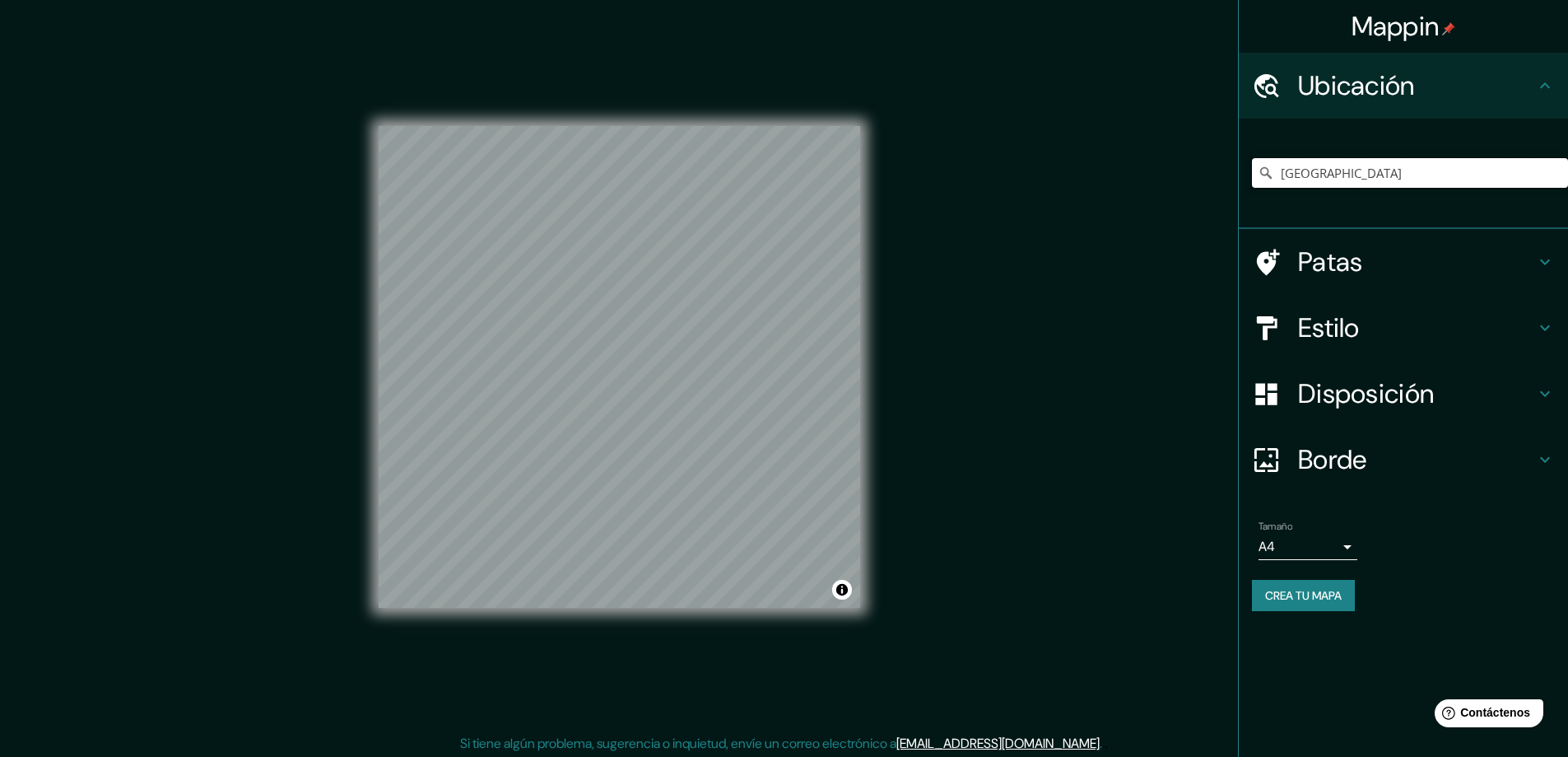
click at [1334, 170] on input "[GEOGRAPHIC_DATA]" at bounding box center [1410, 173] width 316 height 30
type input "p"
click at [1428, 118] on div at bounding box center [1403, 173] width 329 height 110
click at [1442, 92] on h4 "Ubicación" at bounding box center [1417, 86] width 237 height 33
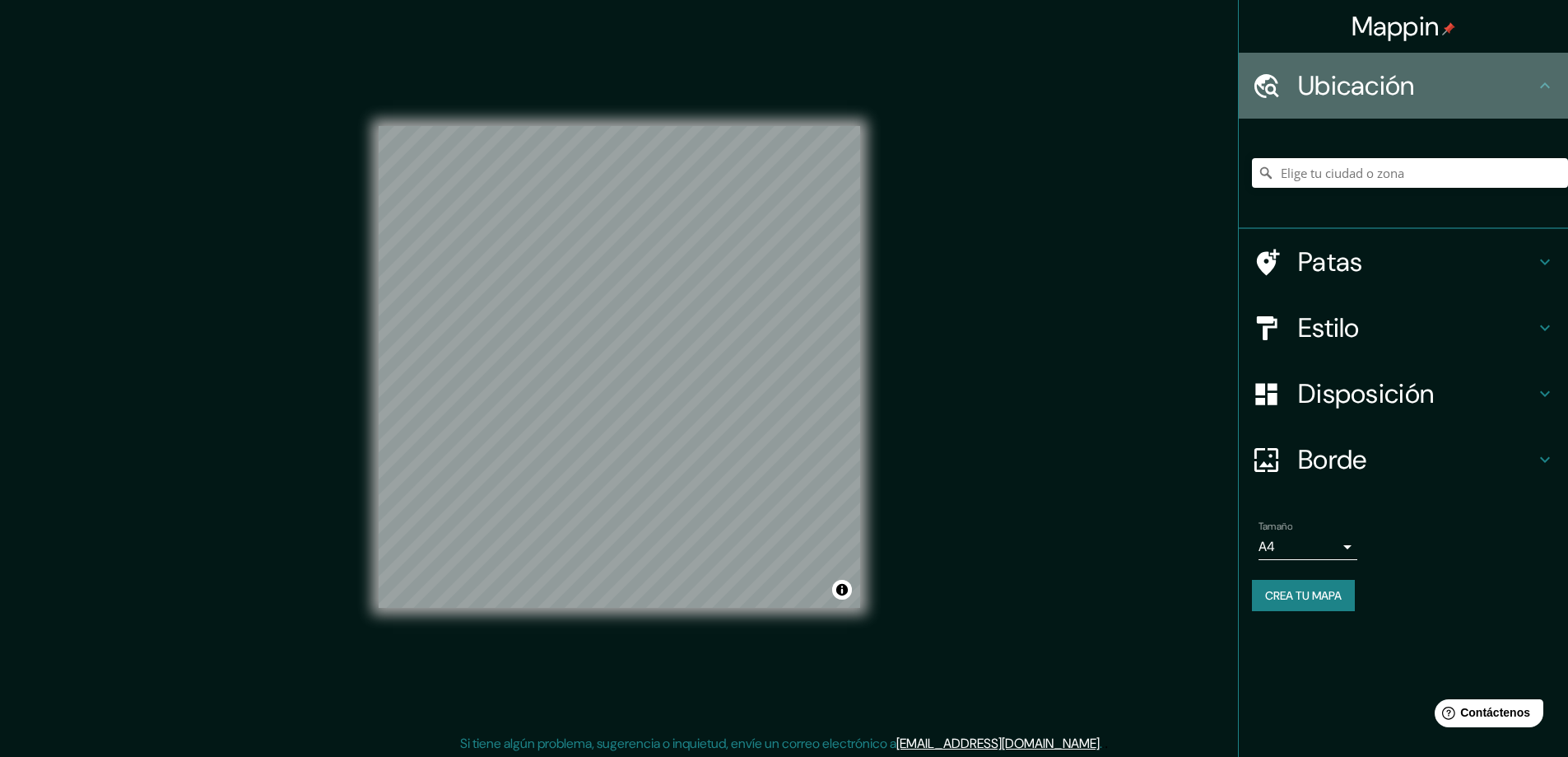
click at [1521, 84] on h4 "Ubicación" at bounding box center [1417, 86] width 237 height 33
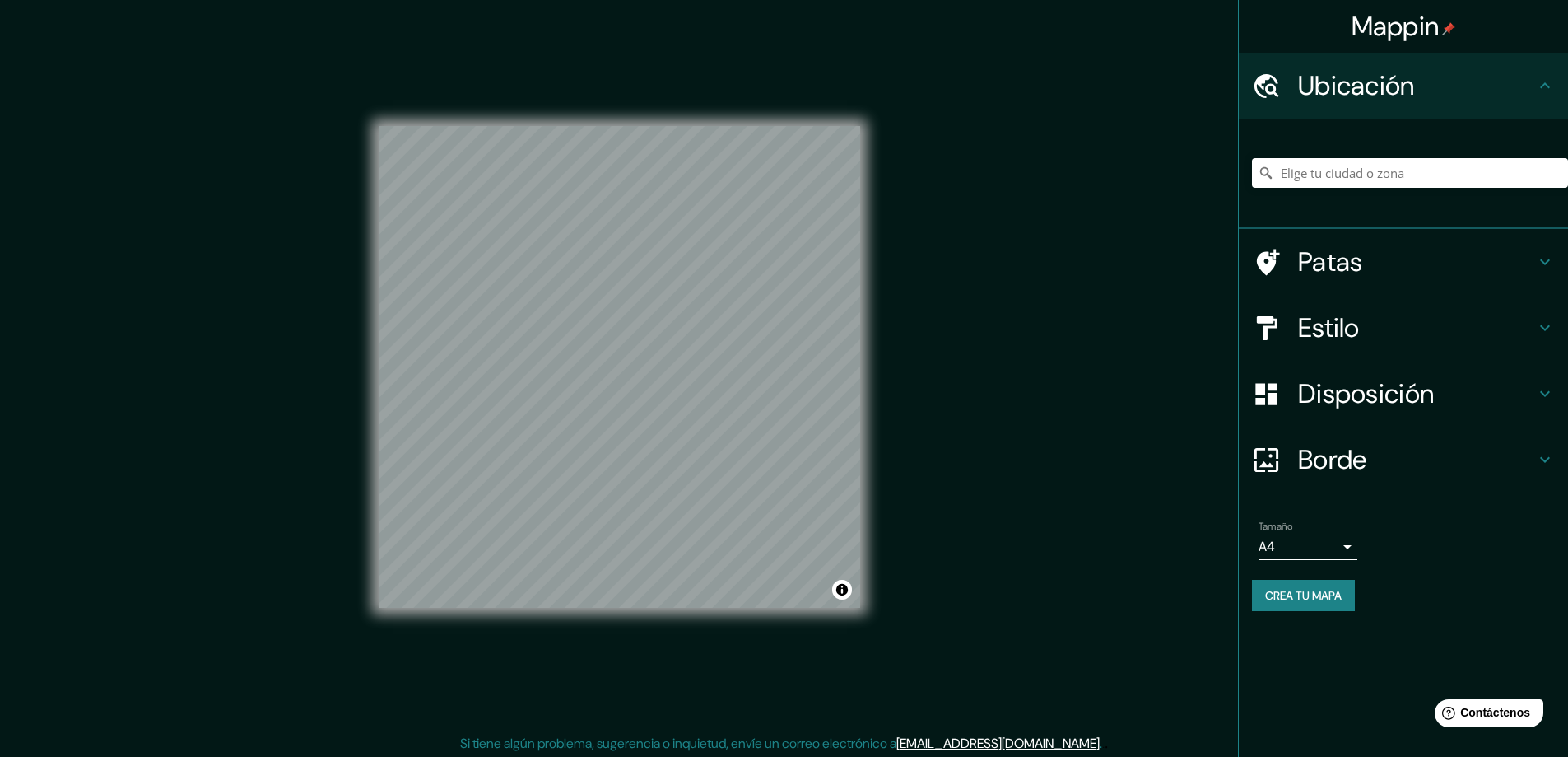
click at [1523, 84] on h4 "Ubicación" at bounding box center [1417, 86] width 237 height 33
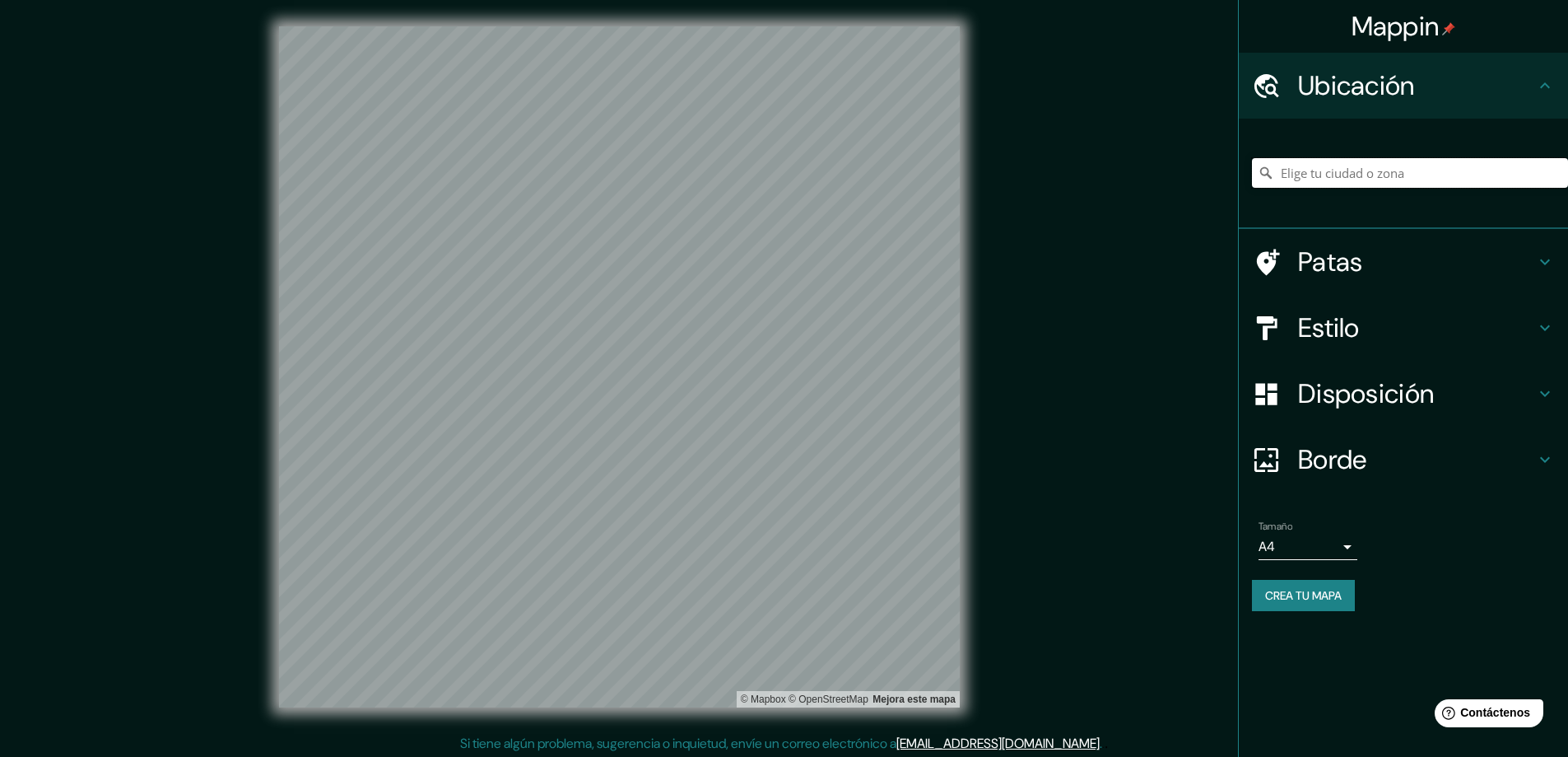
click at [1317, 183] on input "Elige tu ciudad o zona" at bounding box center [1410, 173] width 316 height 30
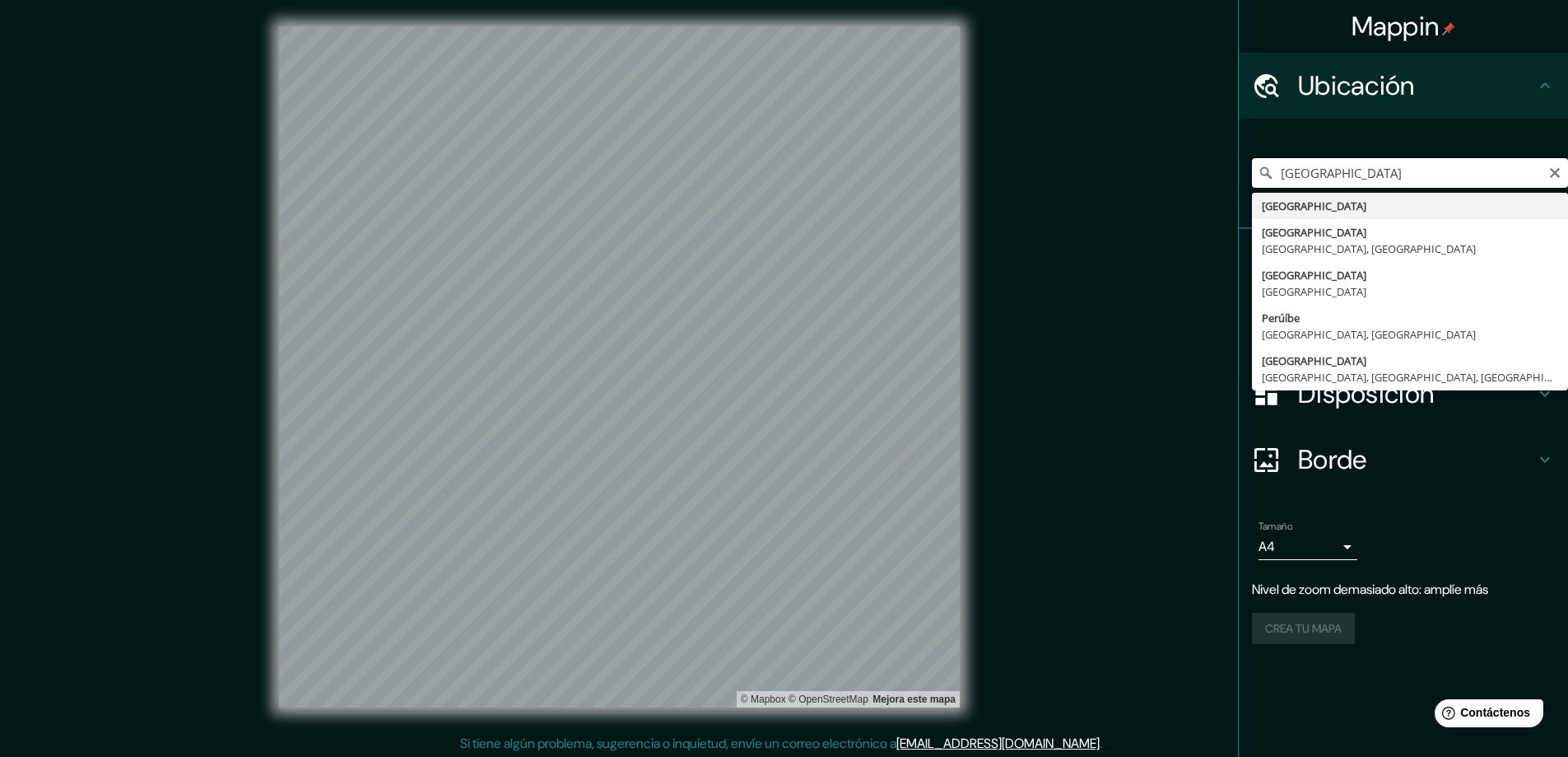
click at [1347, 178] on input "[GEOGRAPHIC_DATA]" at bounding box center [1410, 173] width 316 height 30
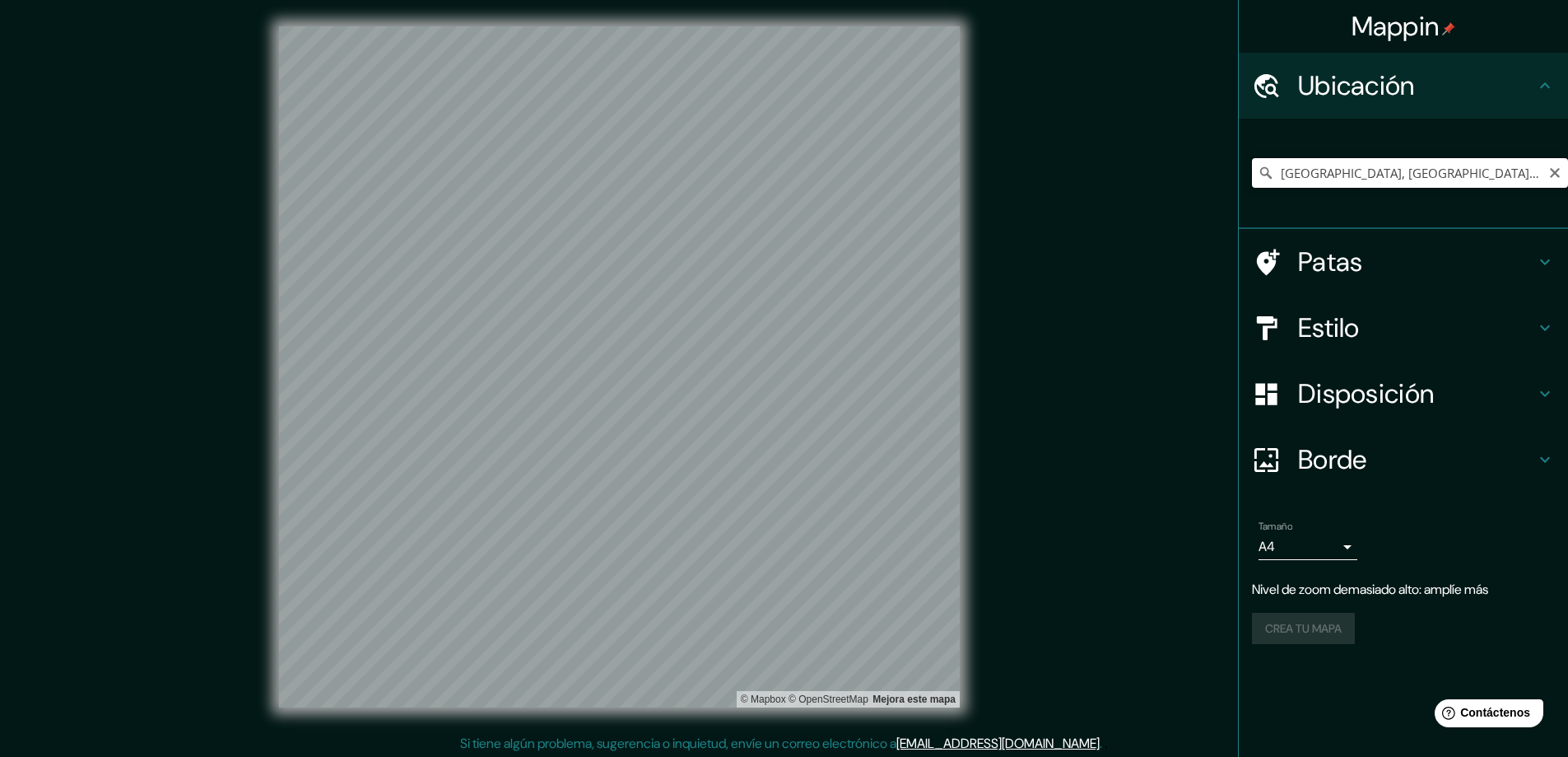
click at [1426, 179] on input "[GEOGRAPHIC_DATA], [GEOGRAPHIC_DATA], [GEOGRAPHIC_DATA] 8150000, [GEOGRAPHIC_DA…" at bounding box center [1410, 173] width 316 height 30
drag, startPoint x: 1514, startPoint y: 174, endPoint x: 1523, endPoint y: 173, distance: 9.1
click at [1513, 174] on input "[GEOGRAPHIC_DATA], [GEOGRAPHIC_DATA], [GEOGRAPHIC_DATA] 8150000, [GEOGRAPHIC_DA…" at bounding box center [1410, 173] width 316 height 30
type input "[GEOGRAPHIC_DATA], [GEOGRAPHIC_DATA], [GEOGRAPHIC_DATA] 8150000, [GEOGRAPHIC_DA…"
click at [1560, 176] on icon "Claro" at bounding box center [1555, 173] width 13 height 13
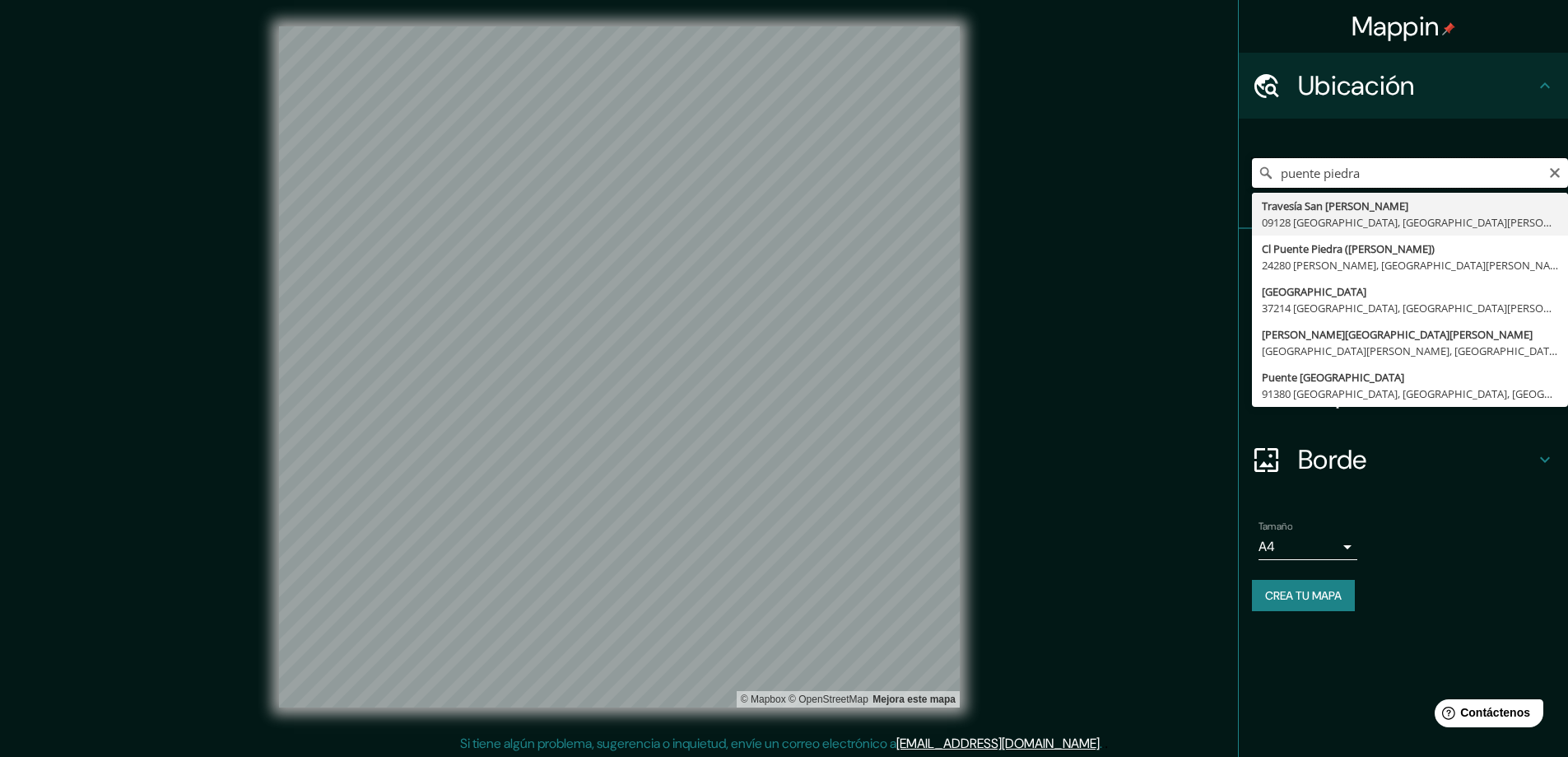
click at [1431, 181] on input "puente piedra" at bounding box center [1410, 173] width 316 height 30
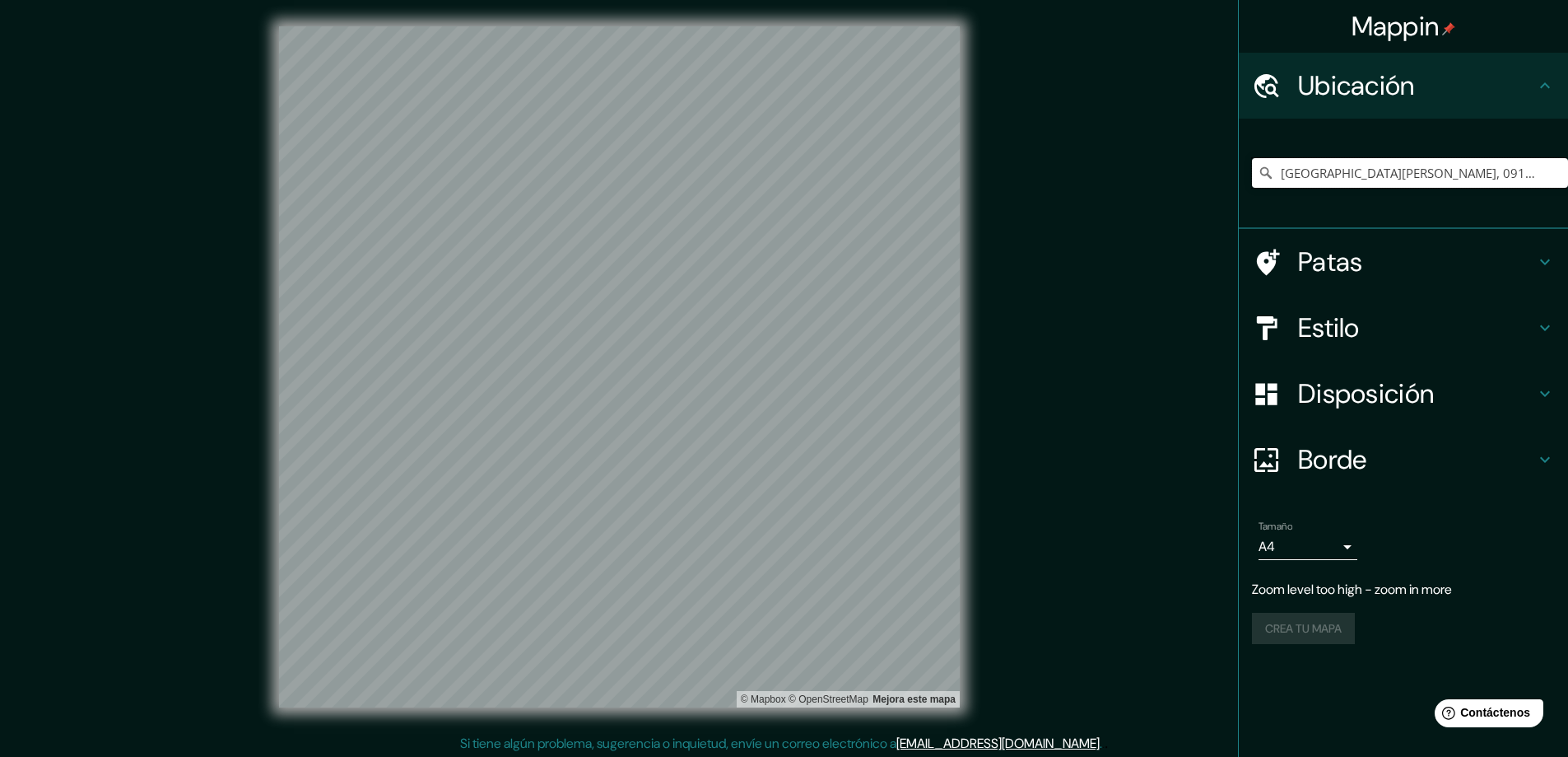
type input "[GEOGRAPHIC_DATA][PERSON_NAME], 09128 [GEOGRAPHIC_DATA], [GEOGRAPHIC_DATA][PERS…"
click at [1550, 171] on icon "Claro" at bounding box center [1555, 173] width 13 height 13
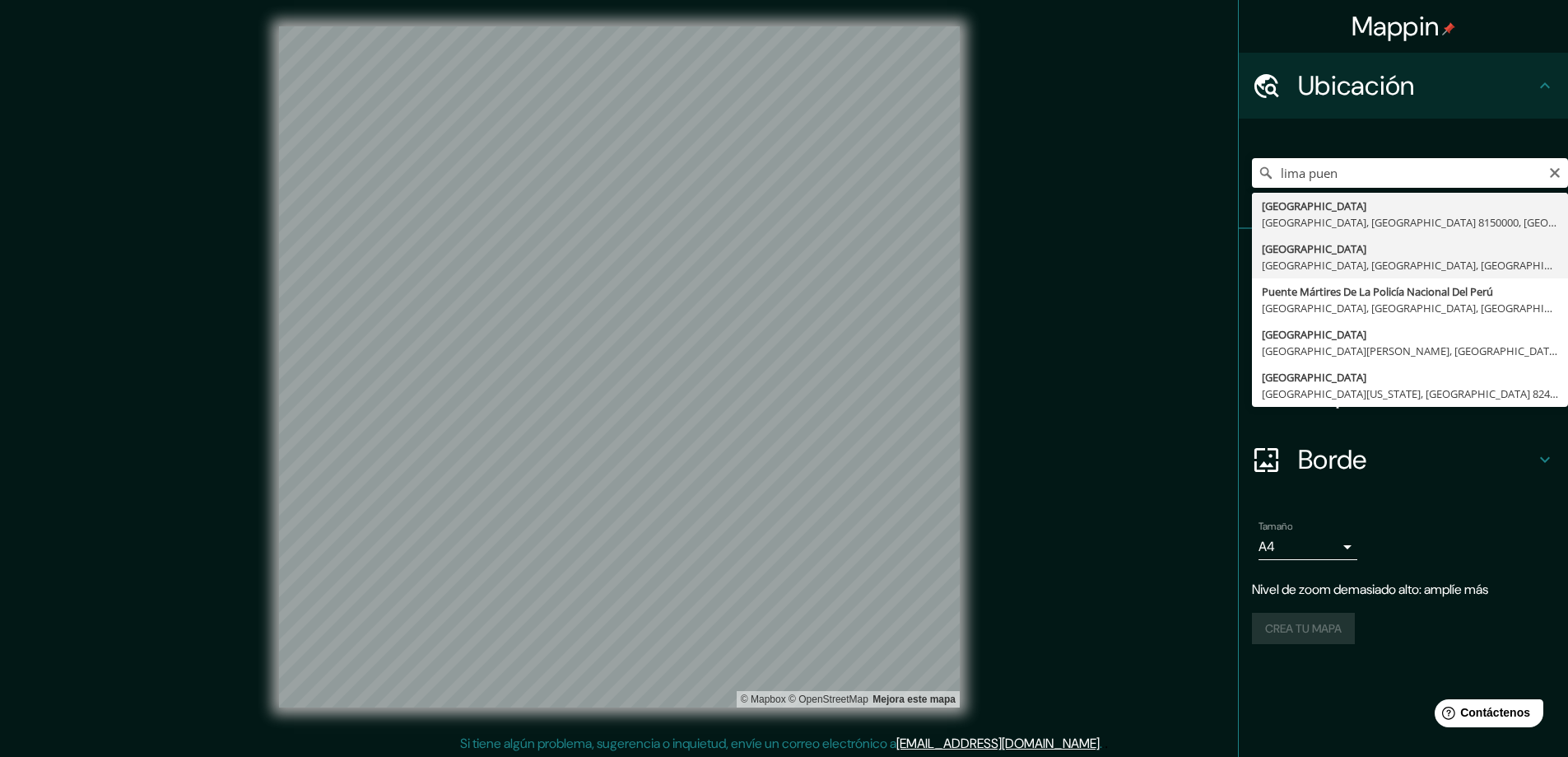
type input "[GEOGRAPHIC_DATA], [GEOGRAPHIC_DATA], [GEOGRAPHIC_DATA], [GEOGRAPHIC_DATA]"
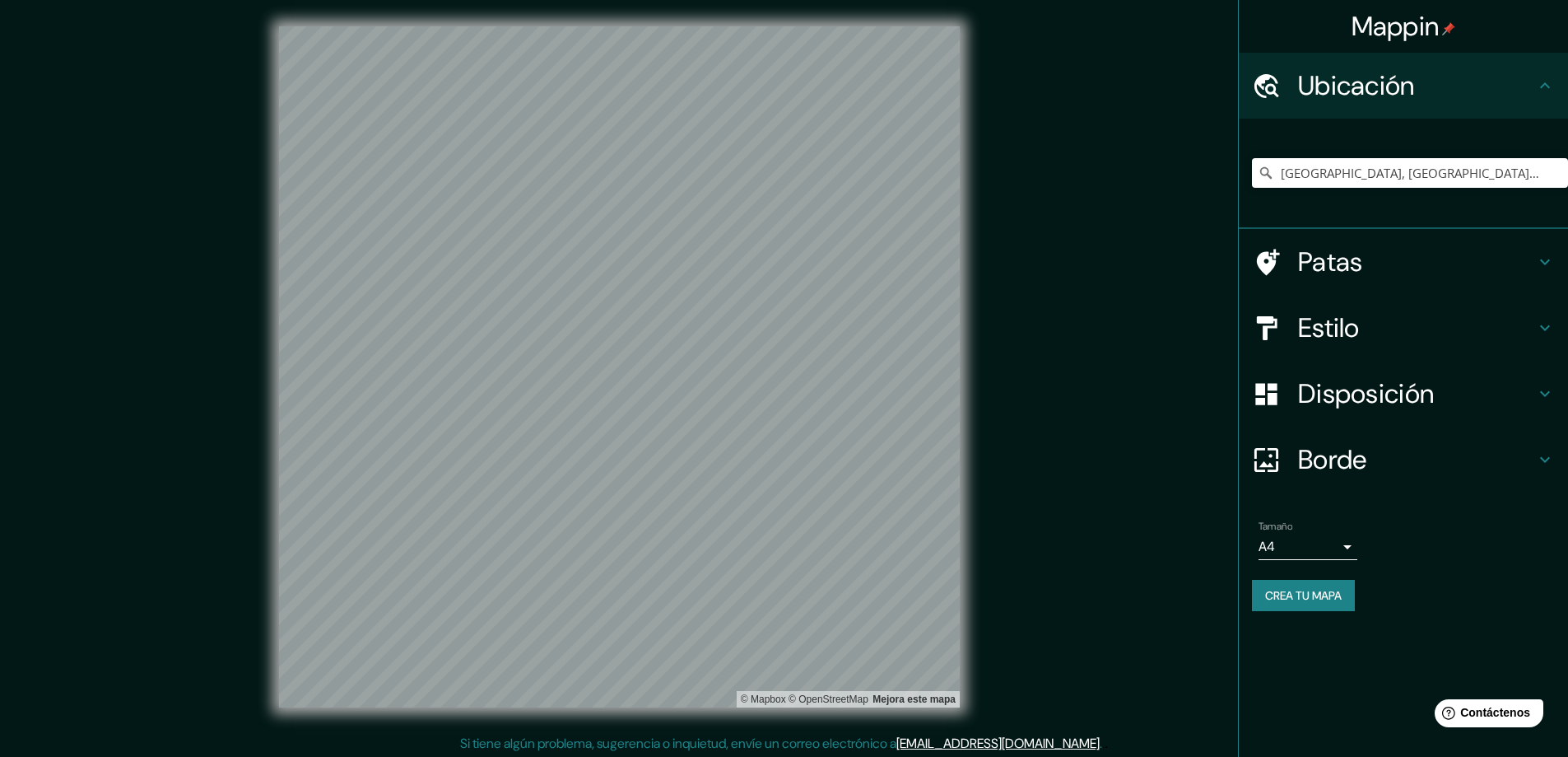
click at [1389, 387] on font "Disposición" at bounding box center [1366, 394] width 136 height 35
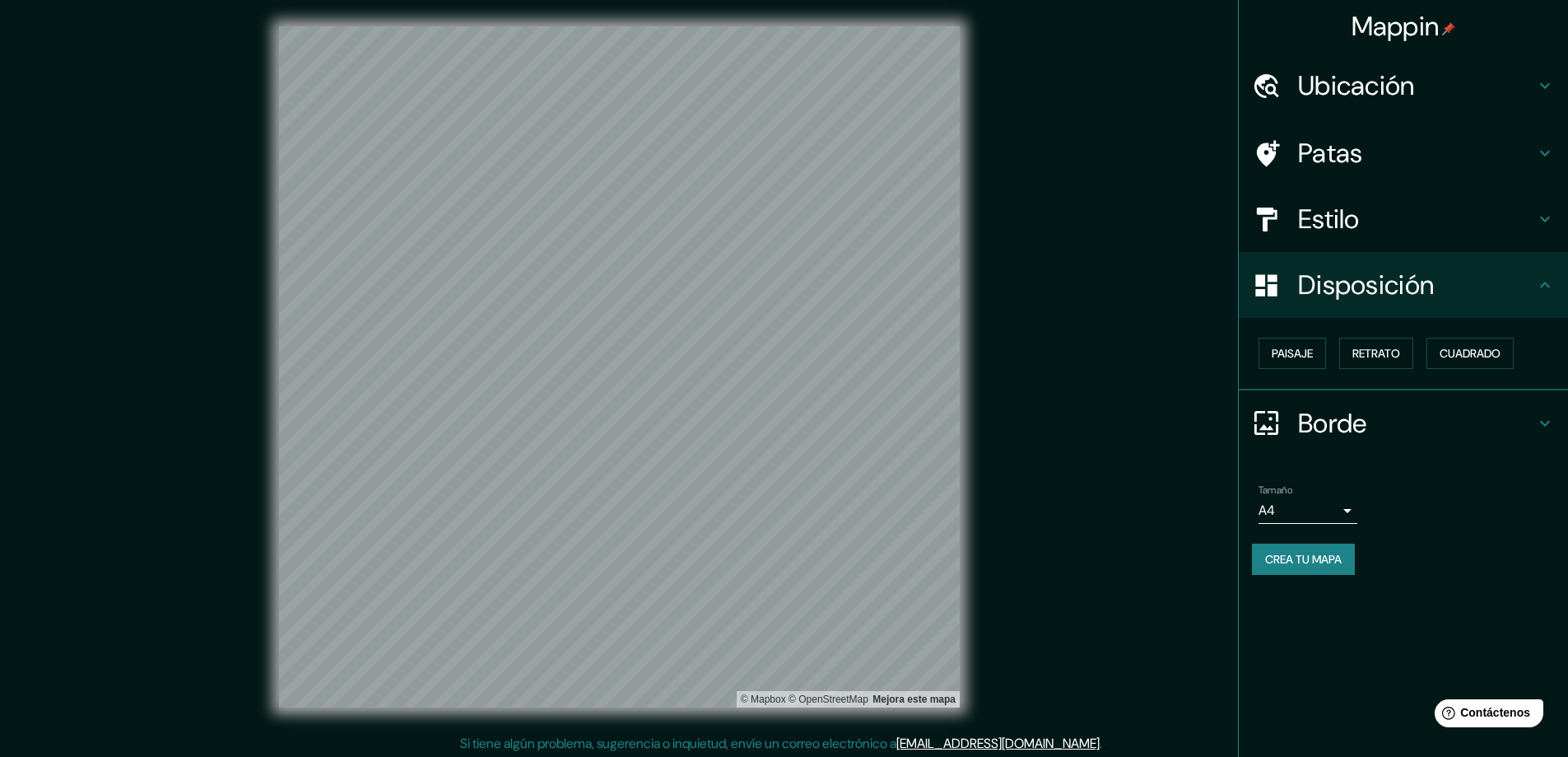
click at [1400, 306] on div "Disposición" at bounding box center [1403, 285] width 329 height 66
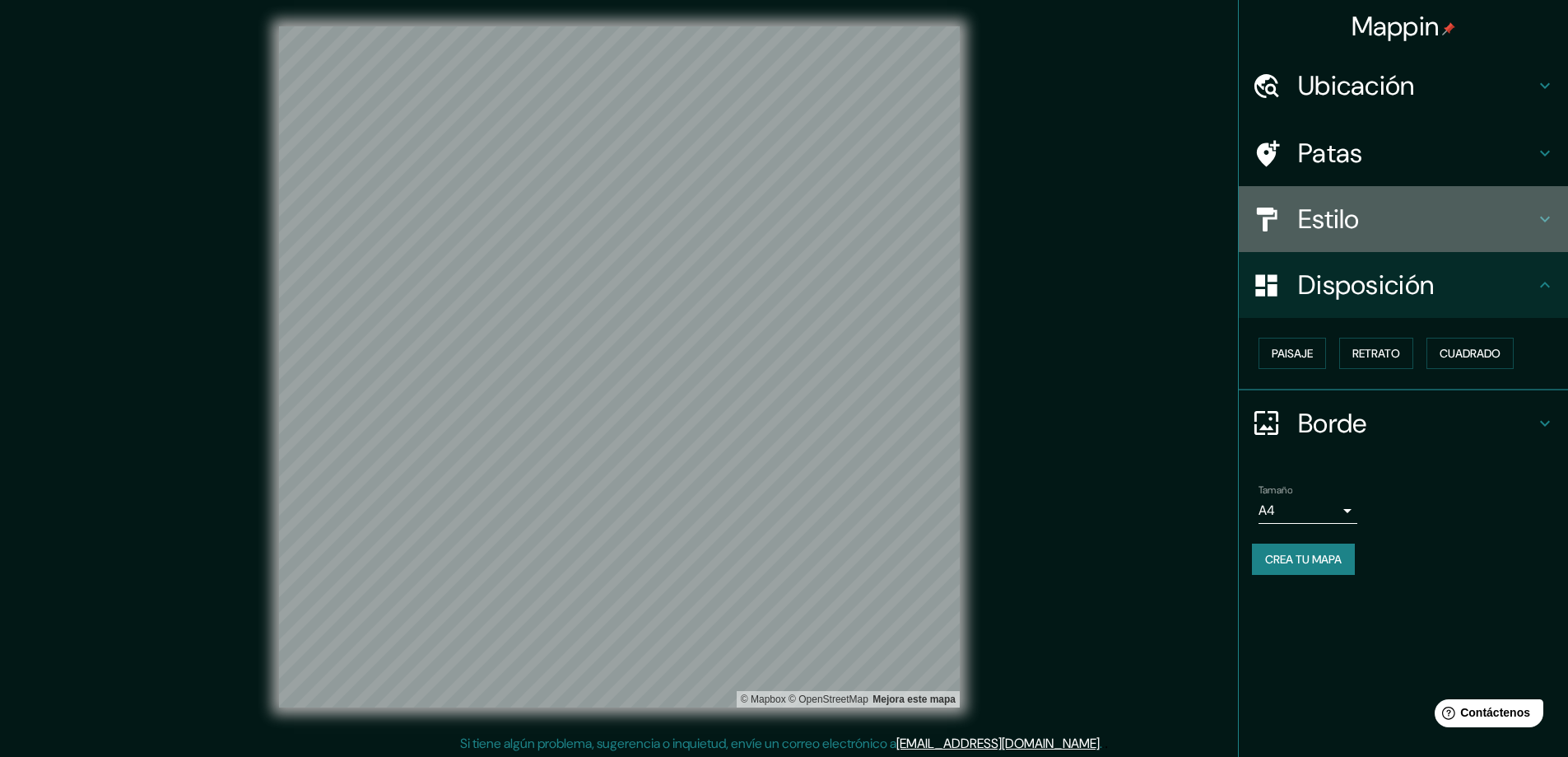
click at [1365, 247] on div "Estilo" at bounding box center [1403, 219] width 329 height 66
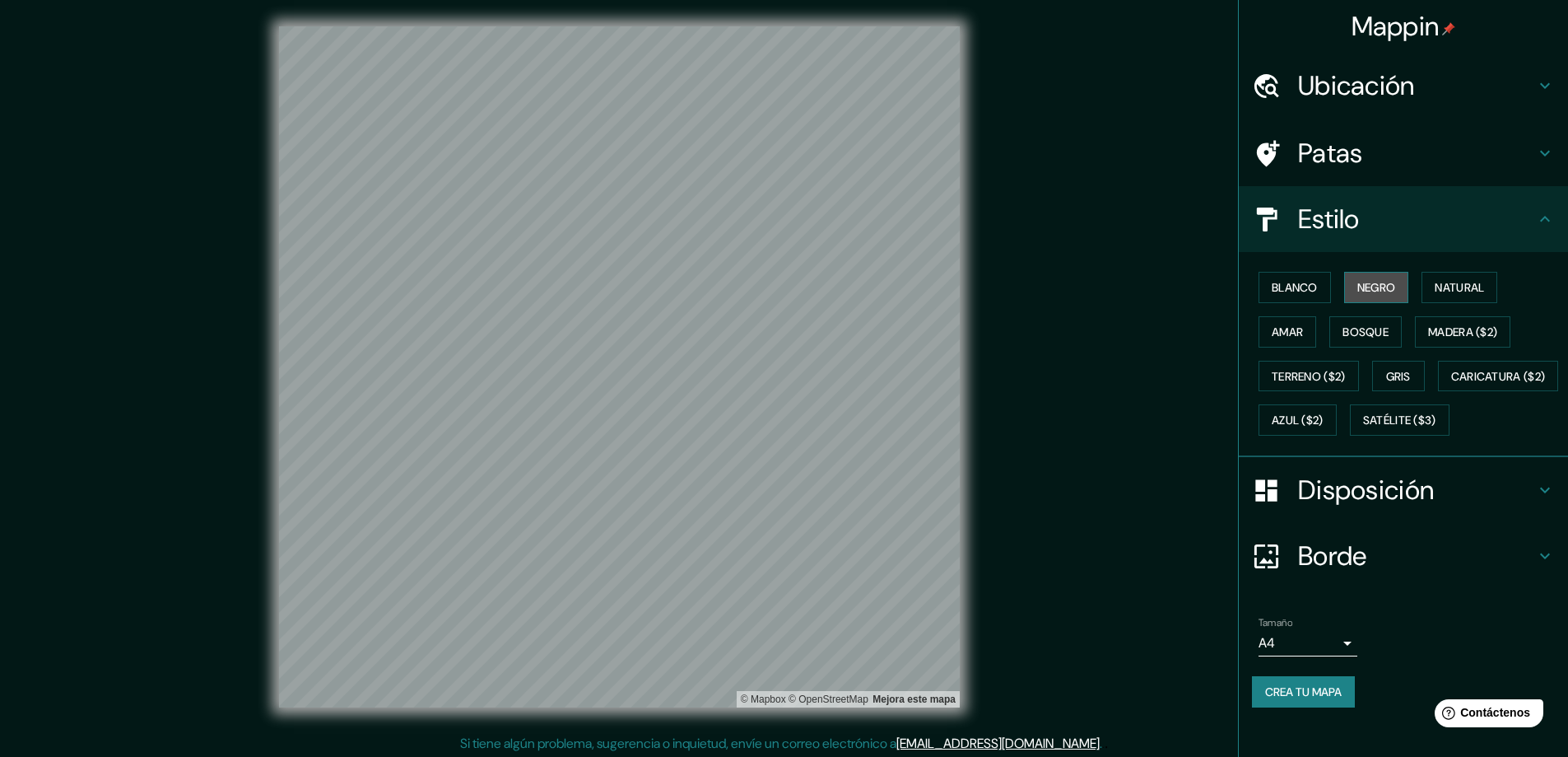
click at [1360, 290] on font "Negro" at bounding box center [1377, 287] width 39 height 15
click at [1292, 292] on font "Blanco" at bounding box center [1295, 287] width 46 height 15
click at [1437, 283] on font "Natural" at bounding box center [1460, 287] width 50 height 15
click at [1293, 344] on button "Amar" at bounding box center [1288, 332] width 58 height 31
click at [1360, 340] on font "Bosque" at bounding box center [1366, 332] width 46 height 22
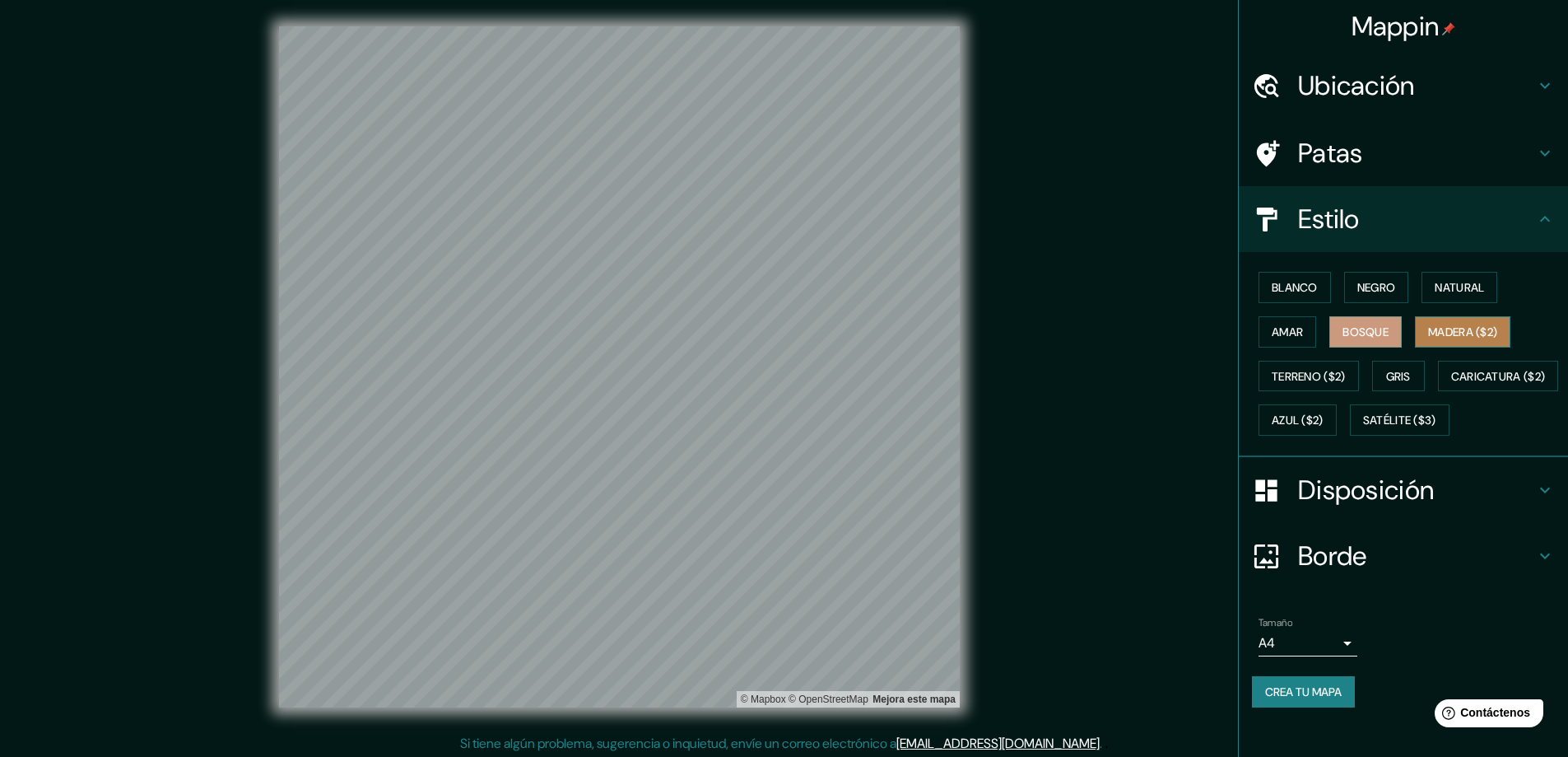
click at [1436, 329] on font "Madera ($2)" at bounding box center [1463, 332] width 69 height 15
click at [1402, 366] on font "Gris" at bounding box center [1398, 376] width 25 height 22
click at [1286, 277] on font "Blanco" at bounding box center [1295, 287] width 46 height 22
click at [1358, 285] on font "Negro" at bounding box center [1377, 287] width 39 height 15
click at [1410, 288] on div "Blanco Negro Natural Amar Bosque Madera ($2) Terreno ($2) Gris Caricatura ($2) …" at bounding box center [1410, 354] width 316 height 177
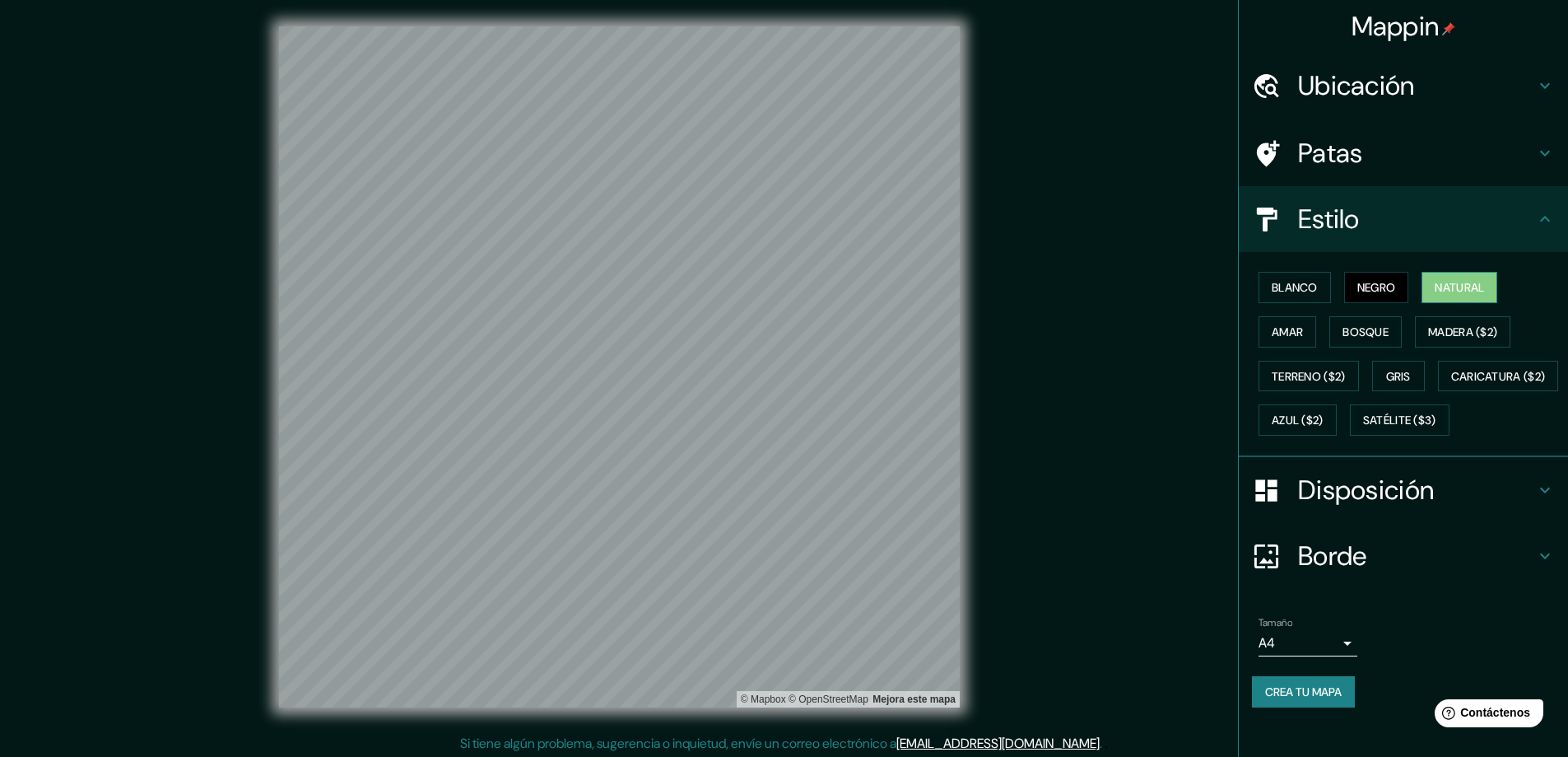
click at [1422, 285] on button "Natural" at bounding box center [1460, 288] width 76 height 31
click at [1373, 333] on font "Bosque" at bounding box center [1366, 332] width 46 height 15
click at [1386, 372] on font "Gris" at bounding box center [1398, 376] width 25 height 15
click at [1368, 573] on h4 "Borde" at bounding box center [1417, 556] width 237 height 33
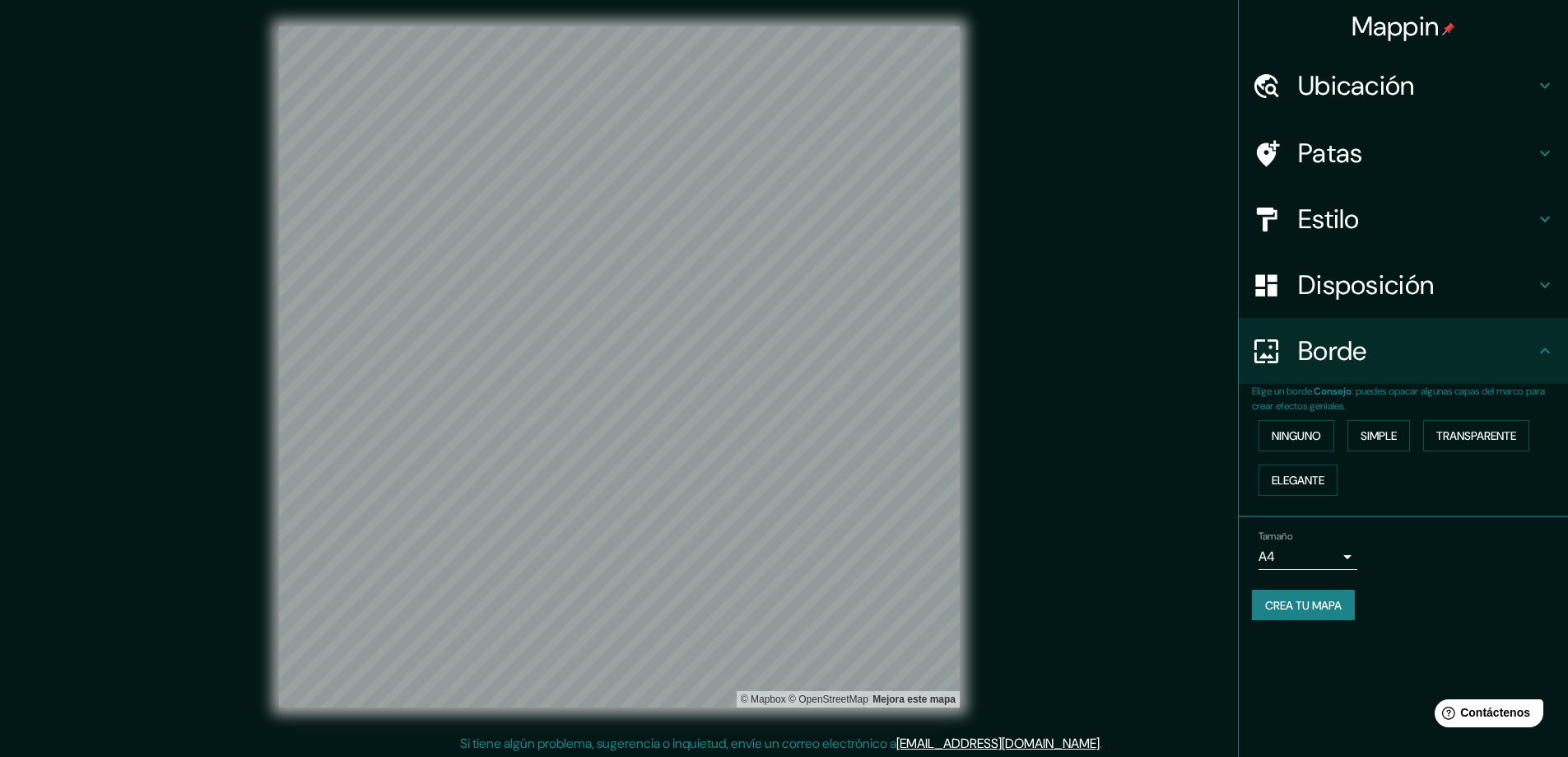
click at [1384, 314] on div "Disposición" at bounding box center [1403, 285] width 329 height 66
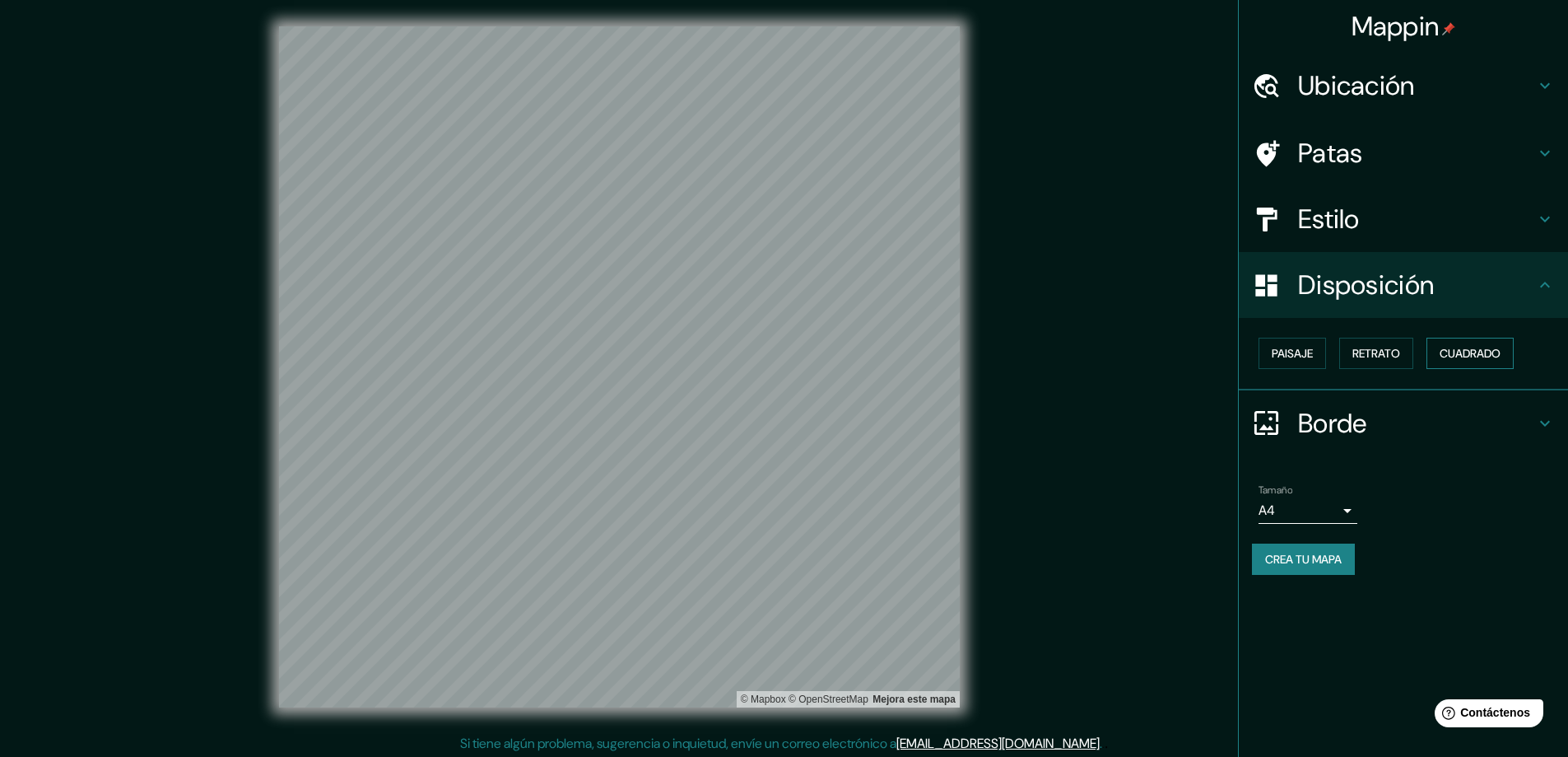
click at [1461, 359] on font "Cuadrado" at bounding box center [1470, 353] width 61 height 15
click at [1454, 358] on font "Cuadrado" at bounding box center [1470, 353] width 61 height 15
click at [1120, 458] on div "Mappin Ubicación [GEOGRAPHIC_DATA], [GEOGRAPHIC_DATA], [GEOGRAPHIC_DATA], [GEOG…" at bounding box center [784, 380] width 1568 height 760
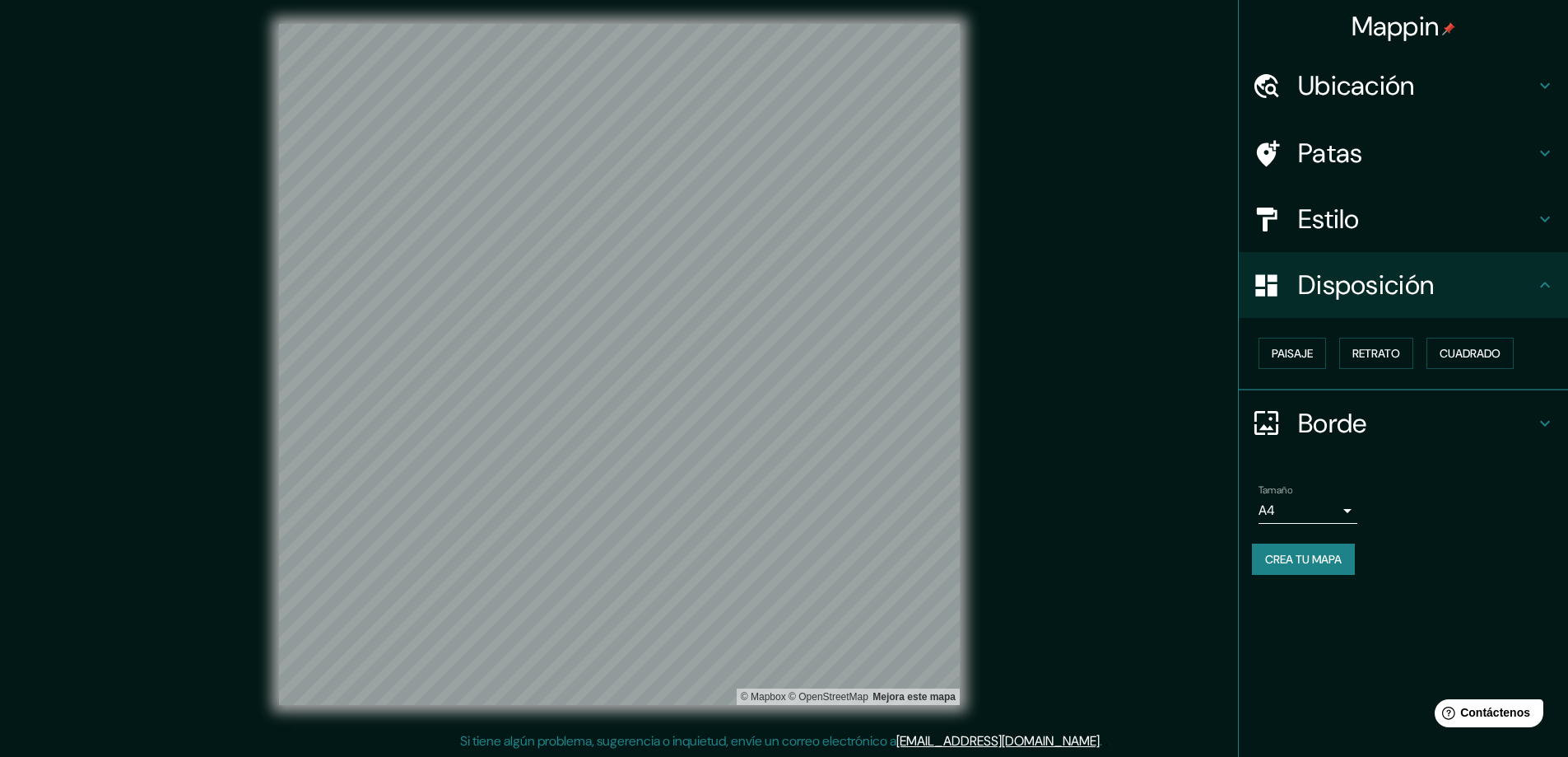
scroll to position [3, 0]
click at [1298, 352] on font "Paisaje" at bounding box center [1293, 353] width 41 height 15
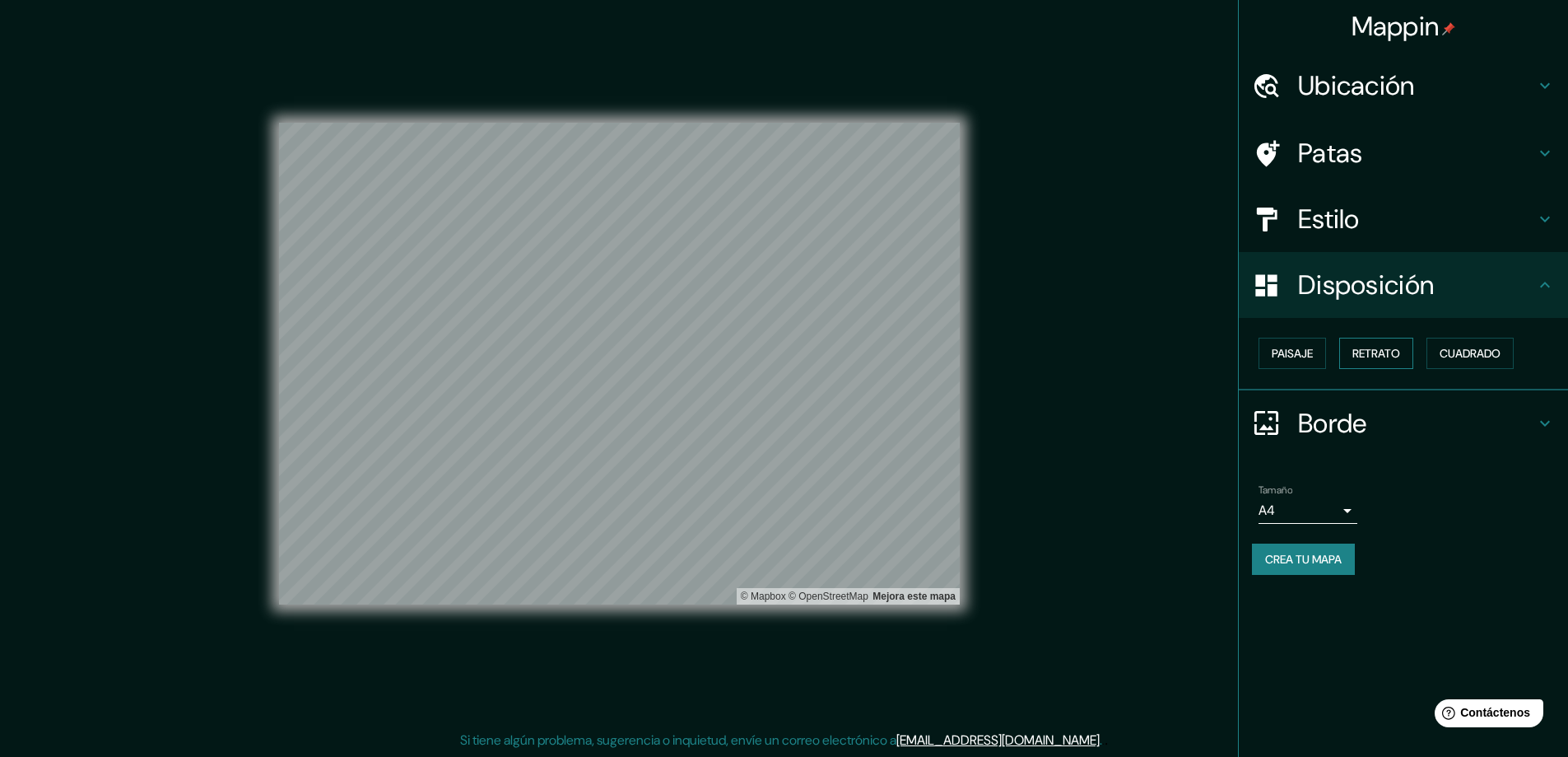
click at [1374, 356] on font "Retrato" at bounding box center [1377, 353] width 48 height 15
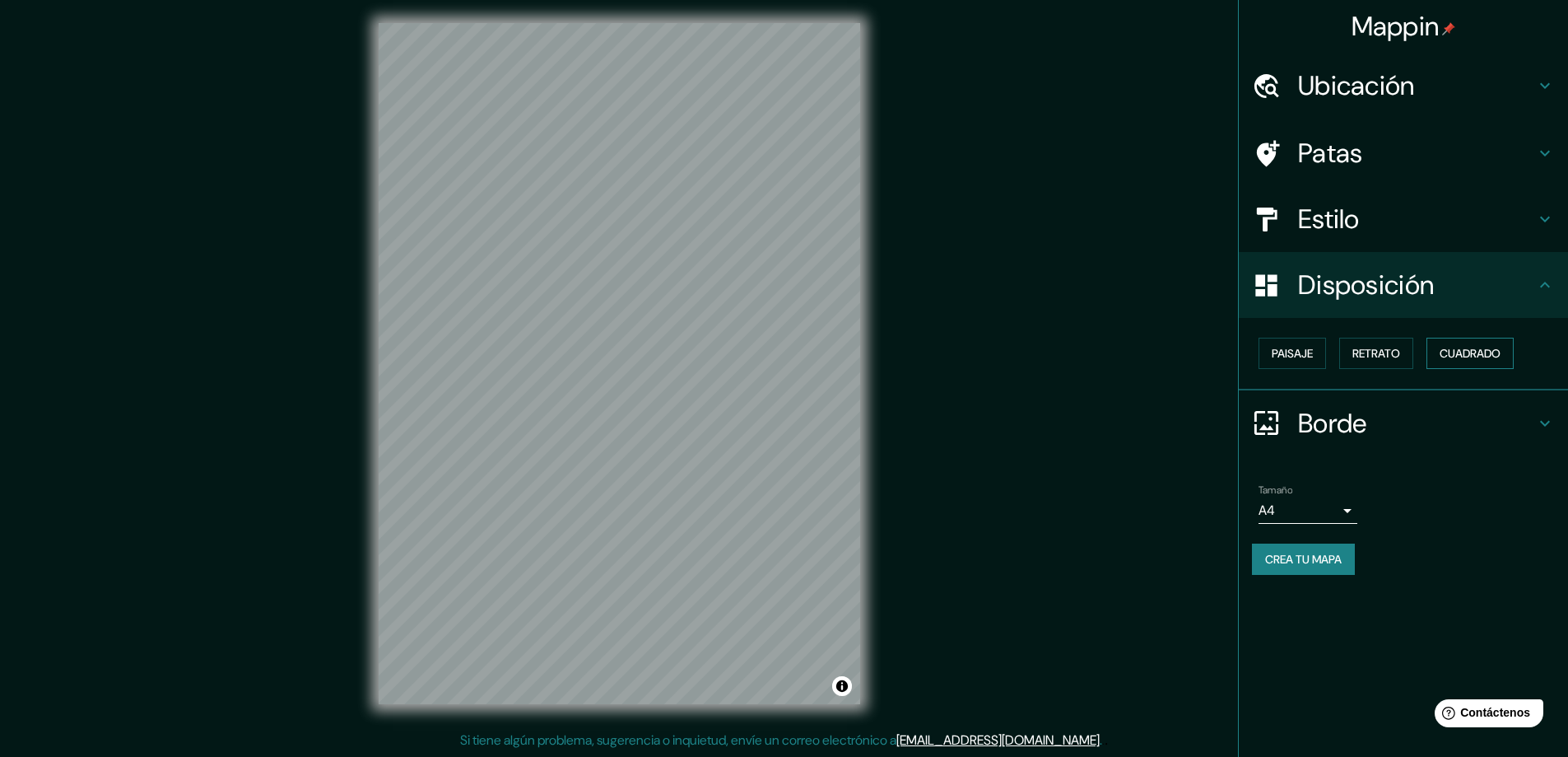
click at [1463, 360] on font "Cuadrado" at bounding box center [1470, 353] width 61 height 15
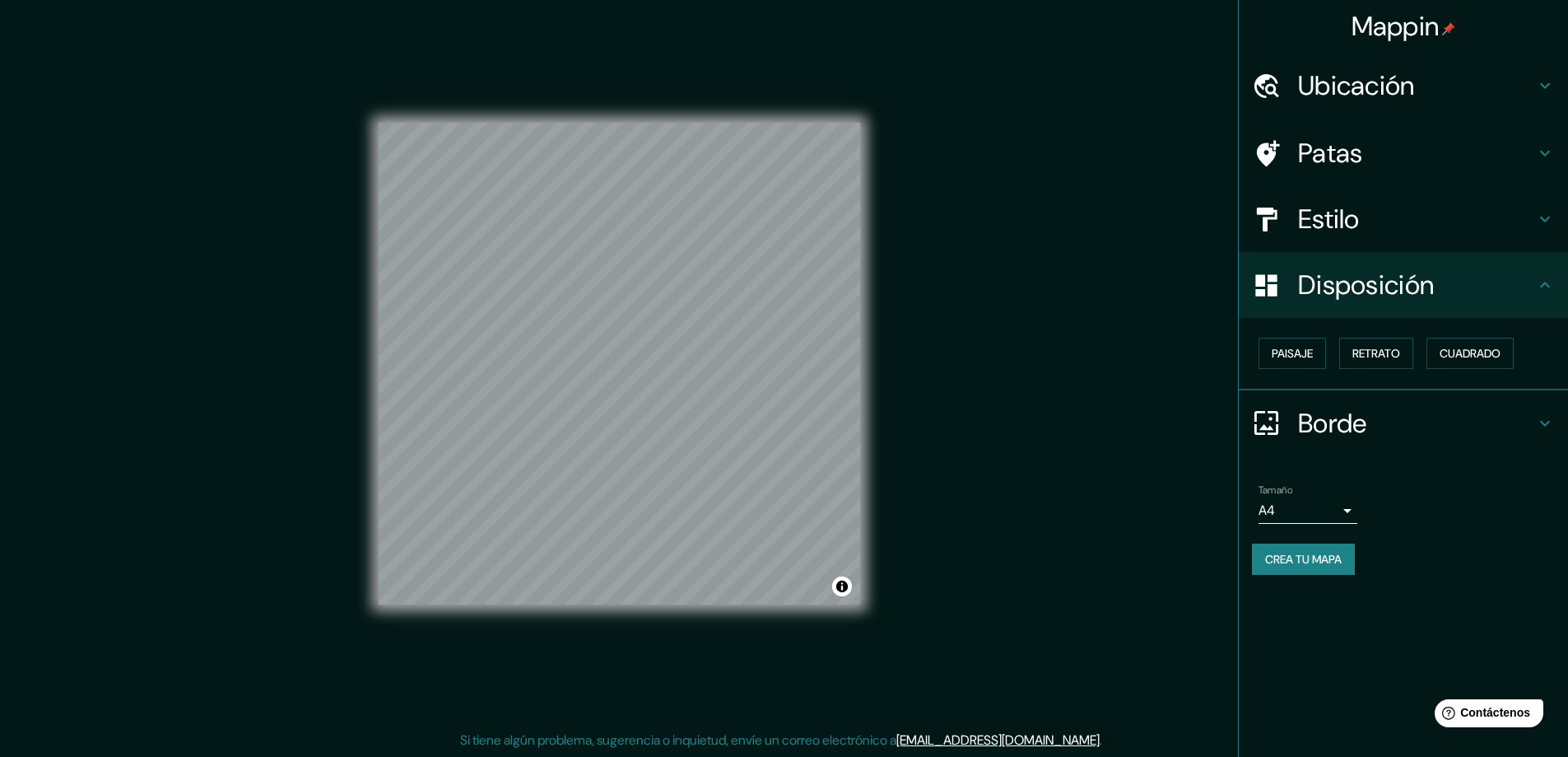
click at [976, 400] on div "Mappin Ubicación [GEOGRAPHIC_DATA], [GEOGRAPHIC_DATA], [GEOGRAPHIC_DATA], [GEOG…" at bounding box center [784, 376] width 1568 height 760
